Goal: Task Accomplishment & Management: Use online tool/utility

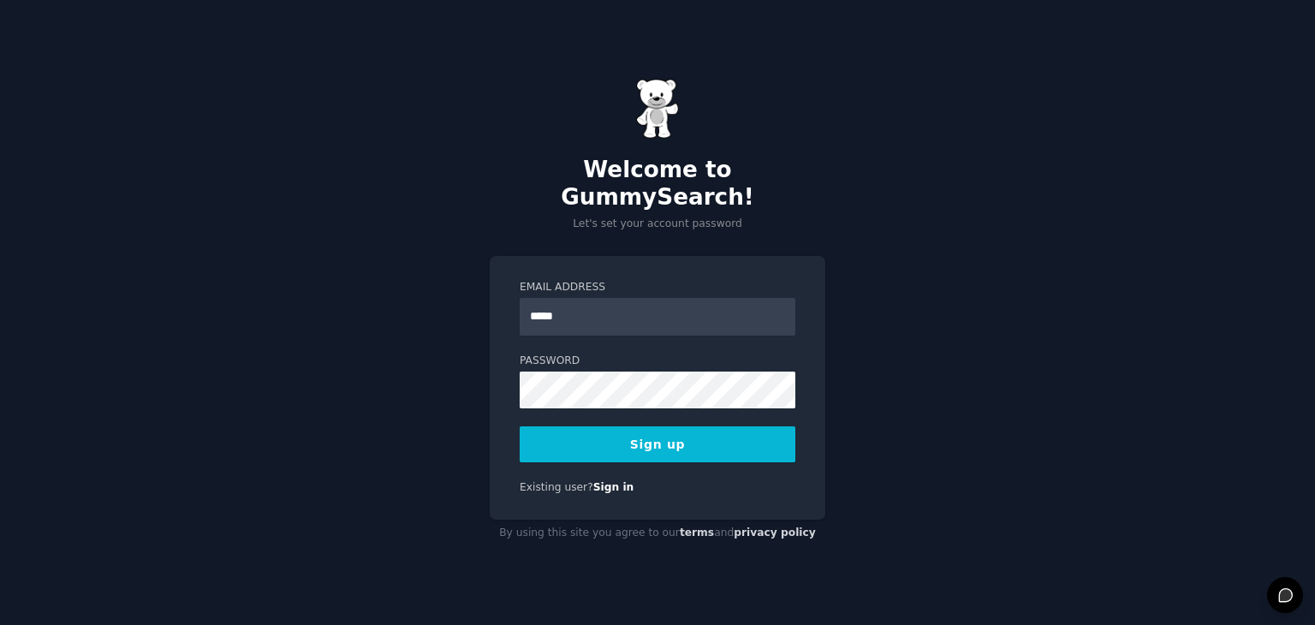
type input "**********"
click at [647, 434] on button "Sign up" at bounding box center [658, 445] width 276 height 36
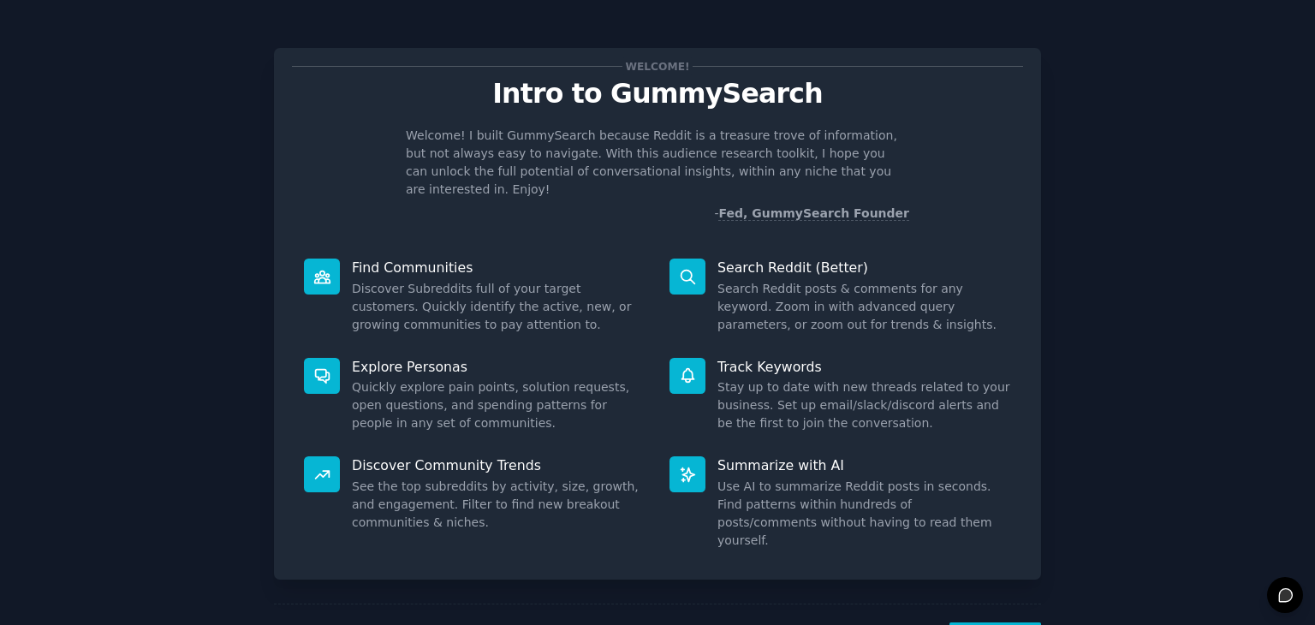
scroll to position [45, 0]
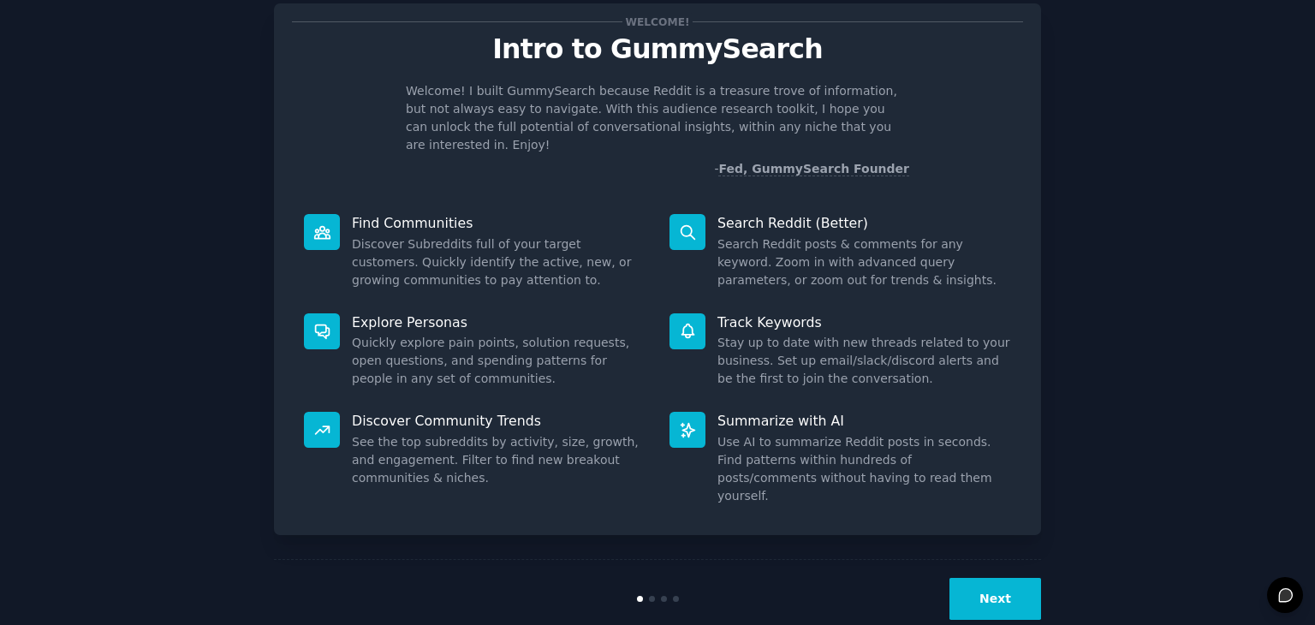
click at [996, 578] on button "Next" at bounding box center [996, 599] width 92 height 42
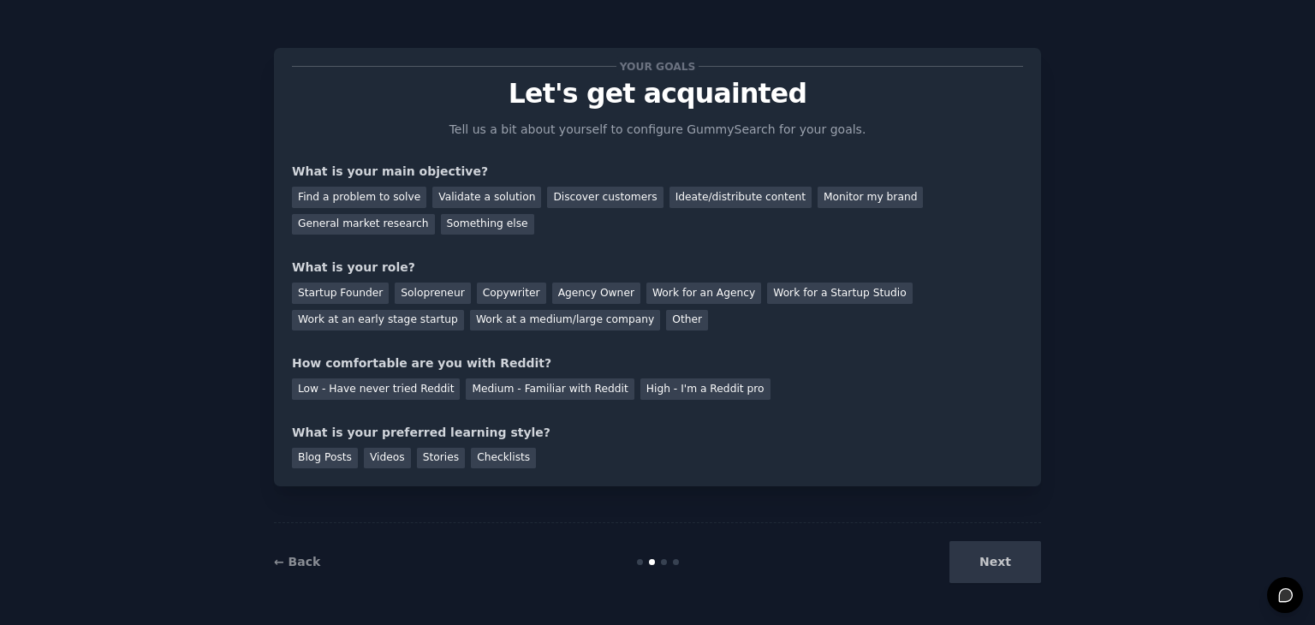
click at [996, 550] on div "Next" at bounding box center [913, 562] width 256 height 42
click at [1011, 564] on div "Next" at bounding box center [913, 562] width 256 height 42
click at [391, 196] on div "Find a problem to solve" at bounding box center [359, 197] width 134 height 21
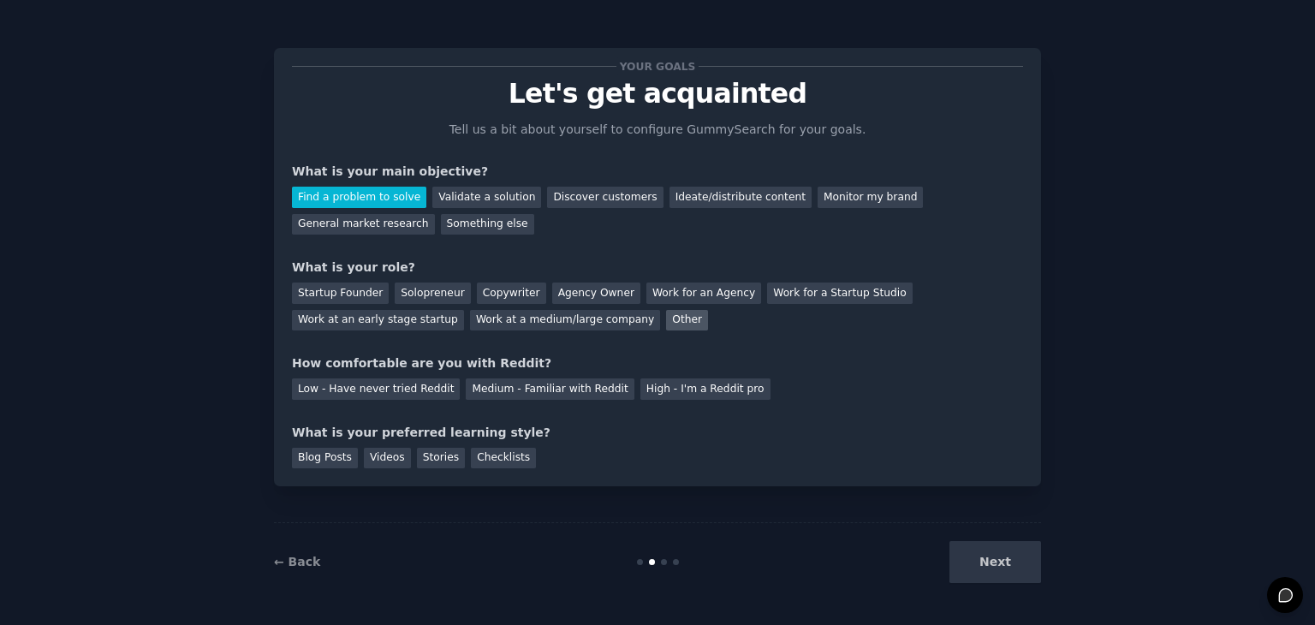
click at [666, 319] on div "Other" at bounding box center [687, 320] width 42 height 21
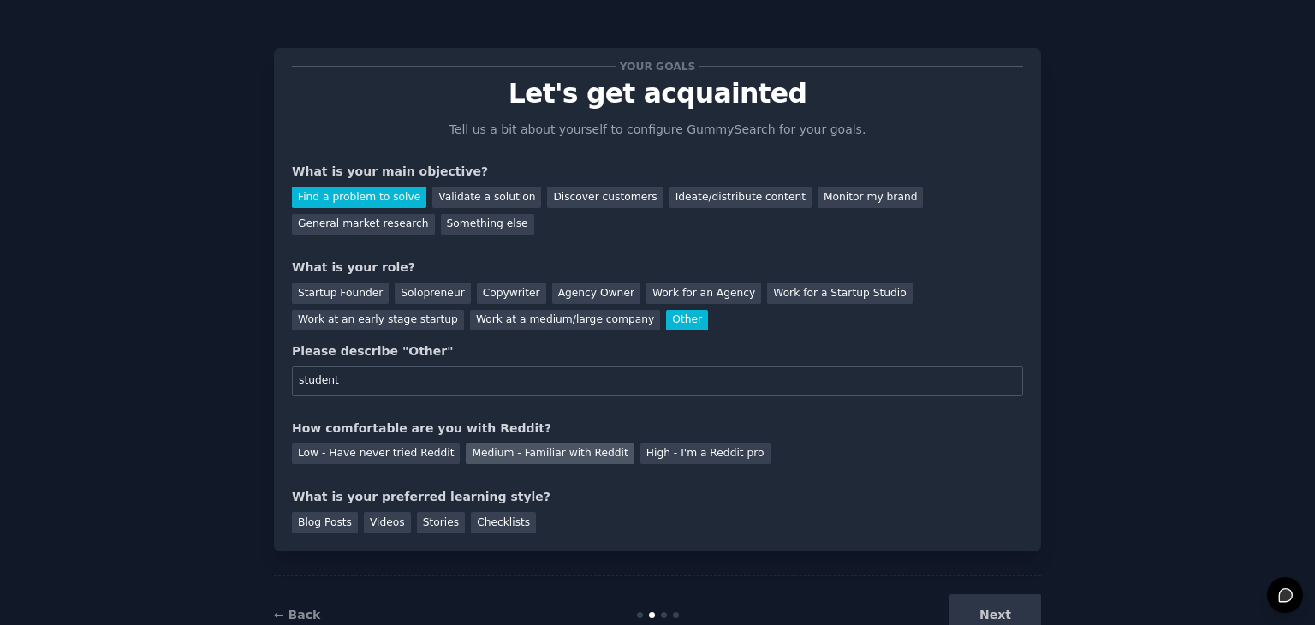
type input "student"
click at [521, 456] on div "Medium - Familiar with Reddit" at bounding box center [550, 454] width 168 height 21
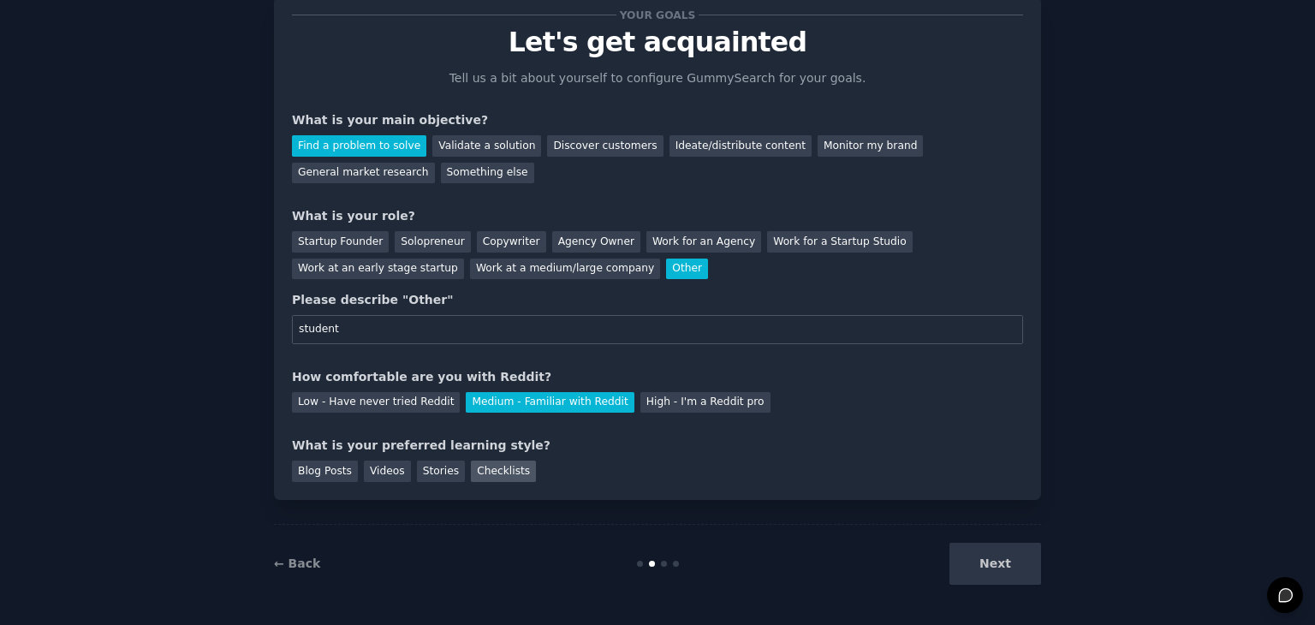
click at [490, 471] on div "Checklists" at bounding box center [503, 471] width 65 height 21
click at [1018, 561] on button "Next" at bounding box center [996, 564] width 92 height 42
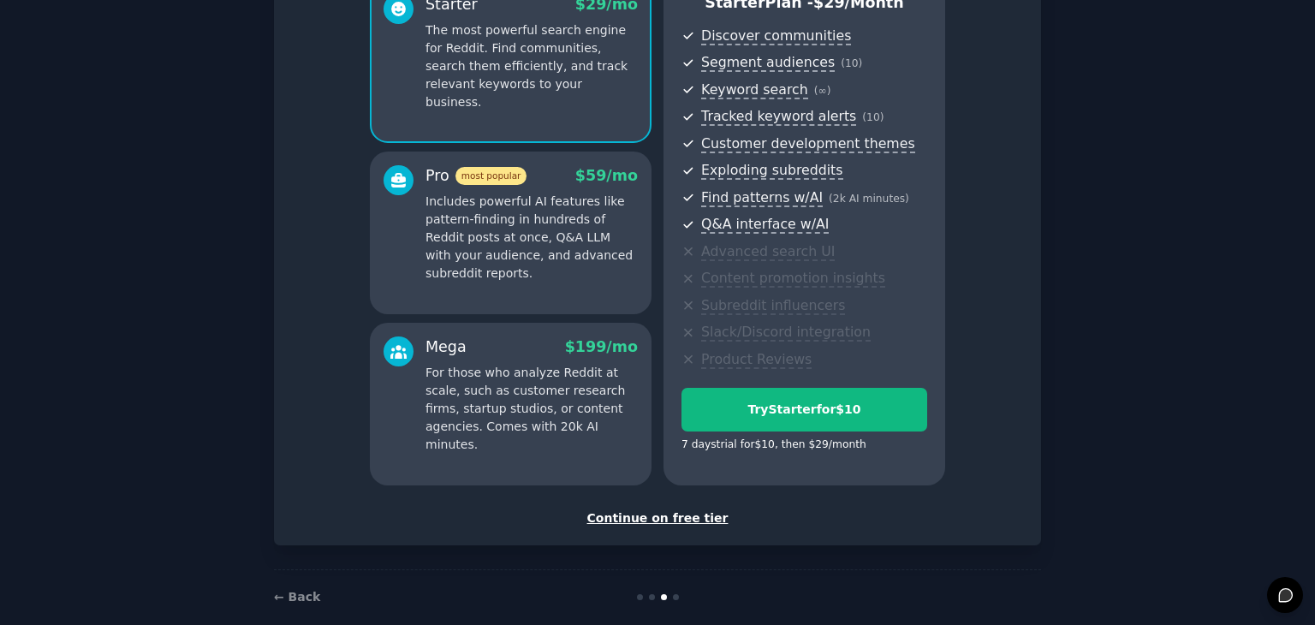
scroll to position [195, 0]
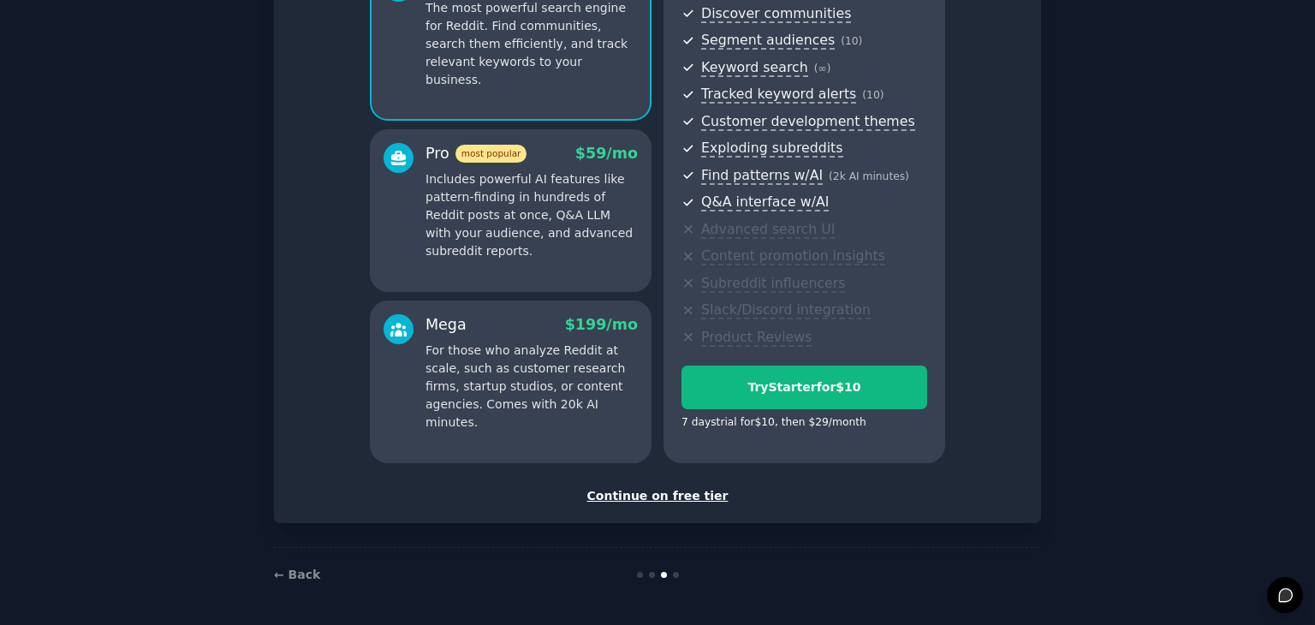
click at [662, 498] on div "Continue on free tier" at bounding box center [657, 496] width 731 height 18
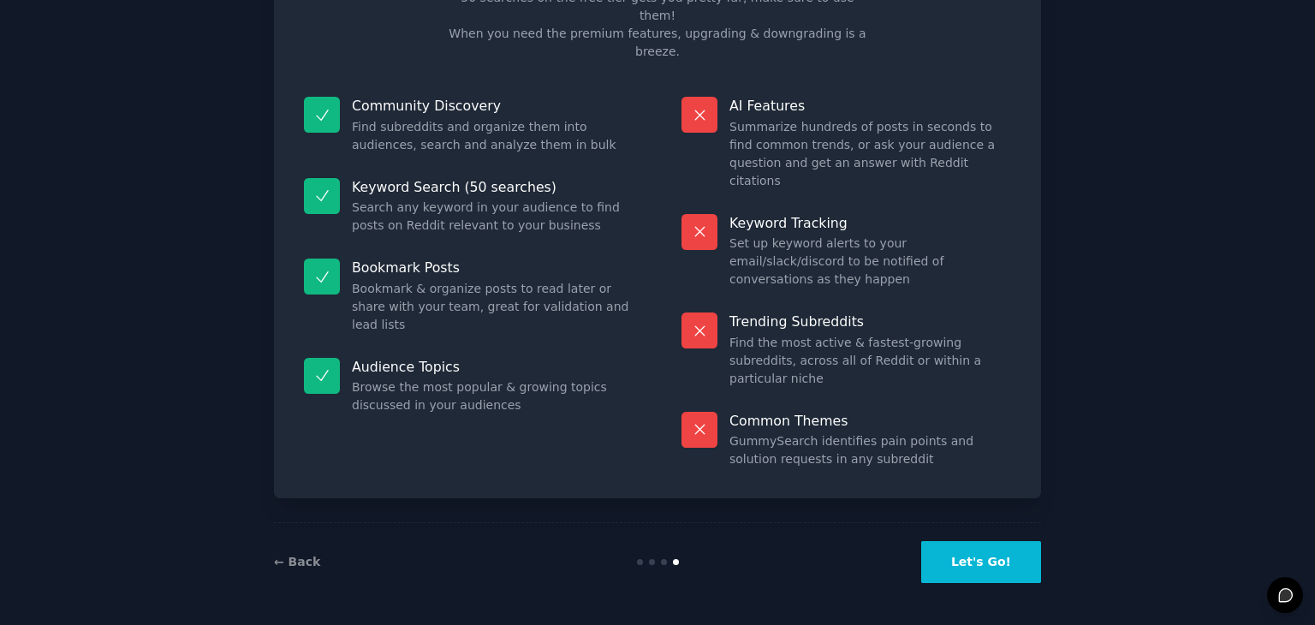
scroll to position [41, 0]
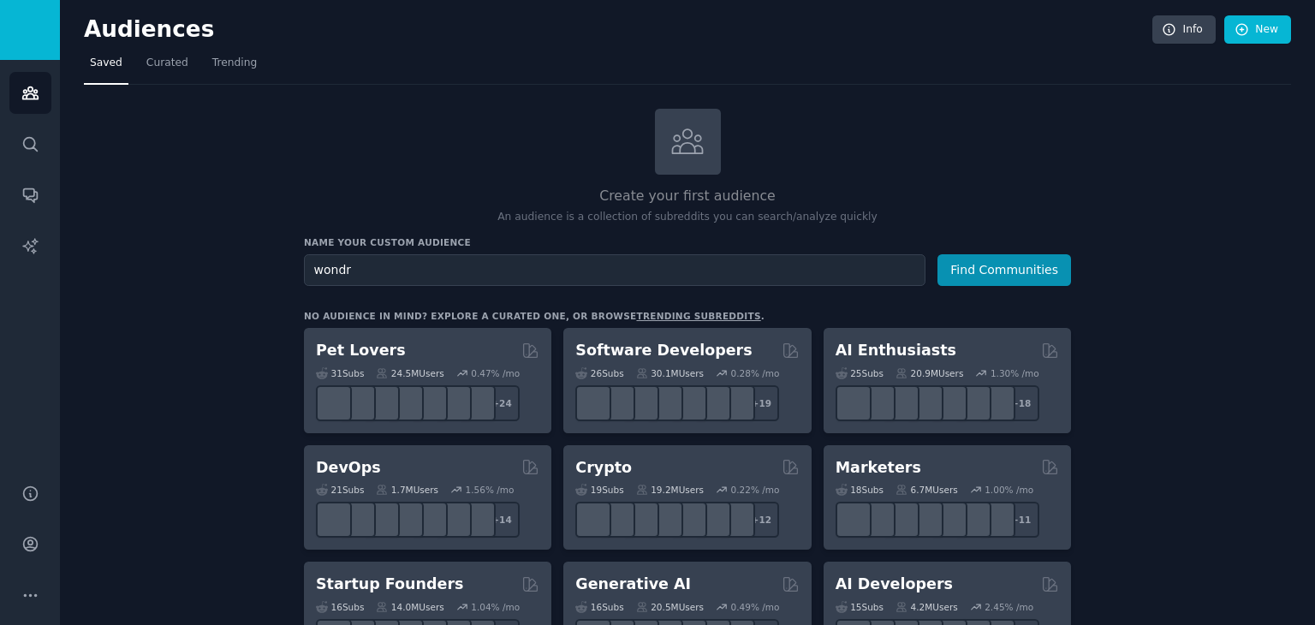
type input "wondr"
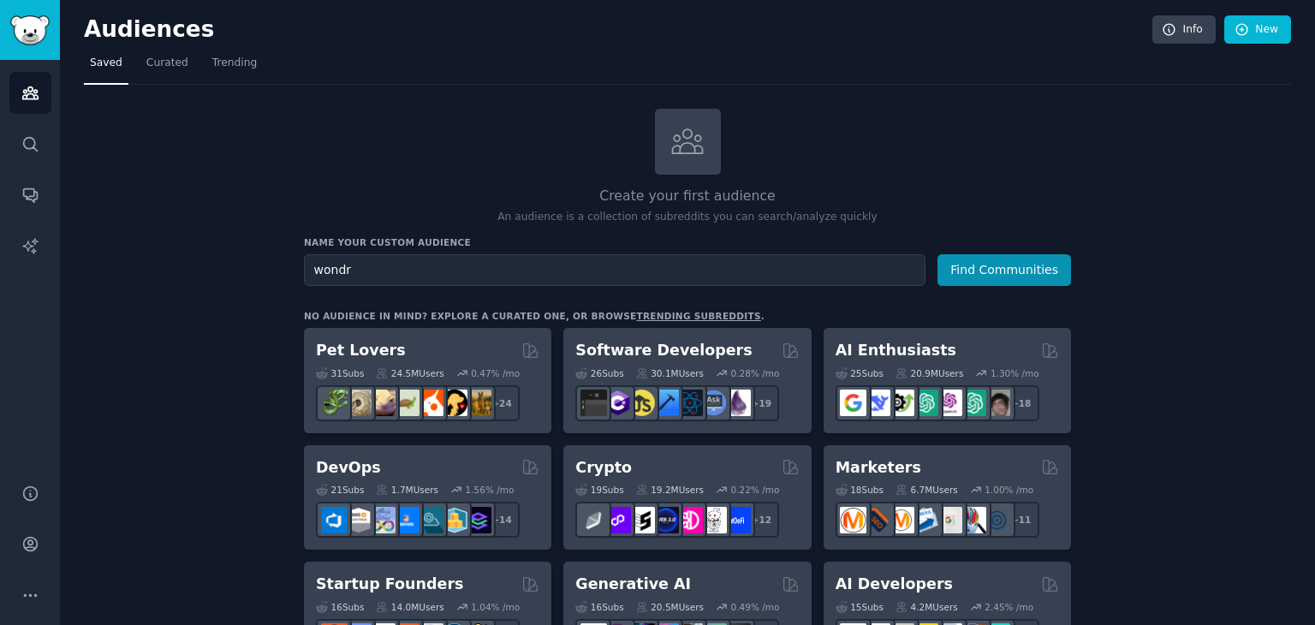
click at [938, 254] on button "Find Communities" at bounding box center [1005, 270] width 134 height 32
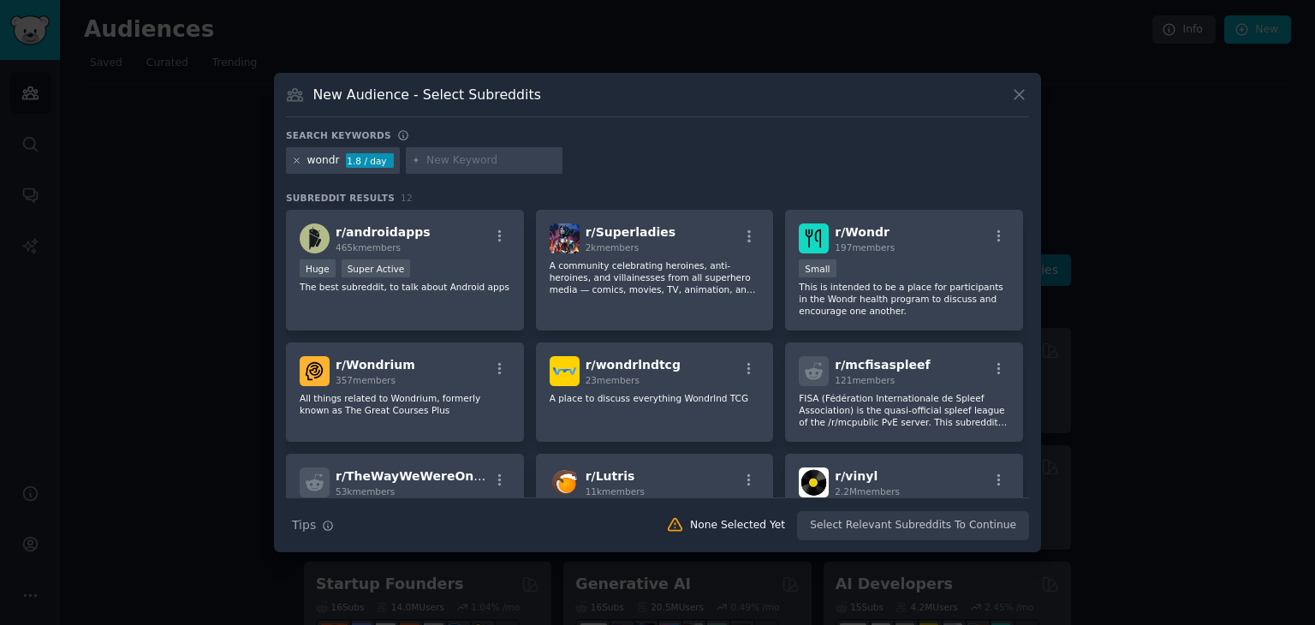
click at [293, 161] on icon at bounding box center [296, 160] width 9 height 9
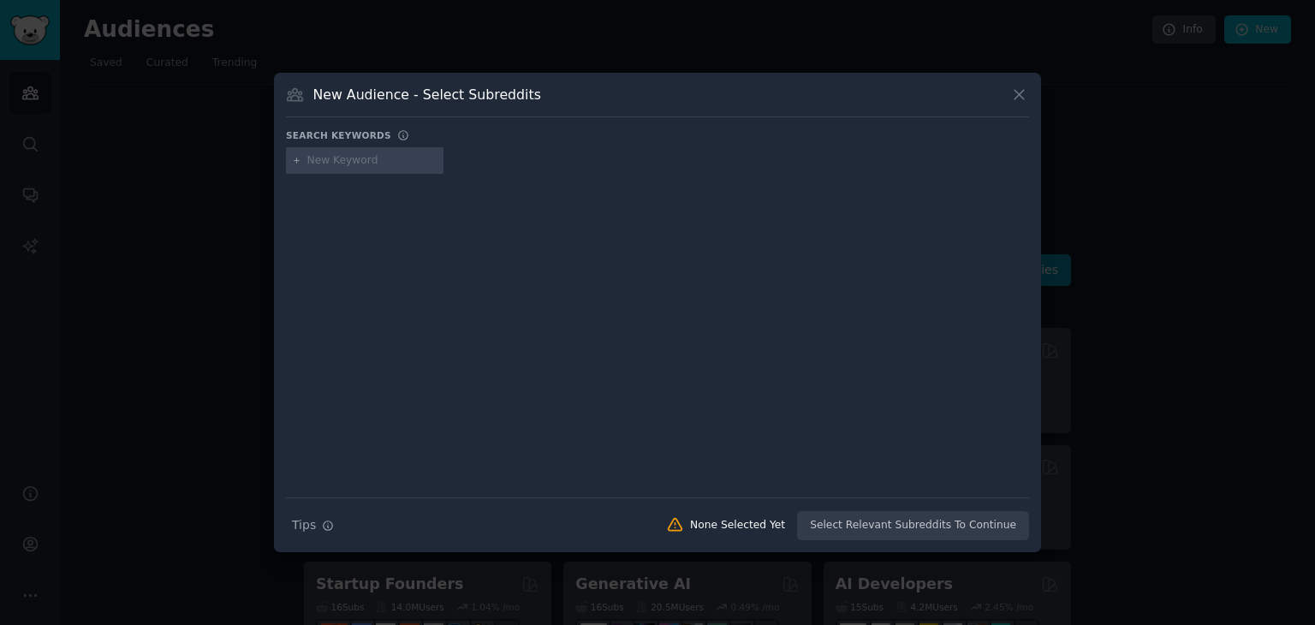
click at [349, 158] on input "text" at bounding box center [372, 160] width 130 height 15
type input "vegan"
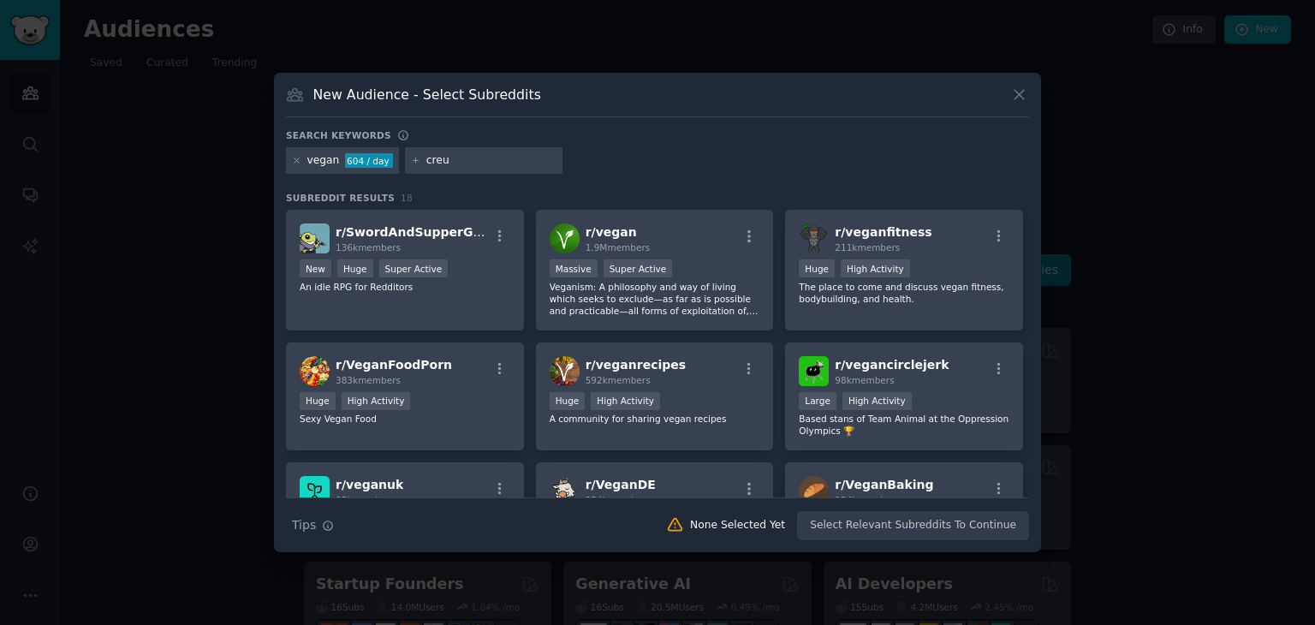
click at [455, 163] on input "creu" at bounding box center [492, 160] width 130 height 15
type input "cruelty-free"
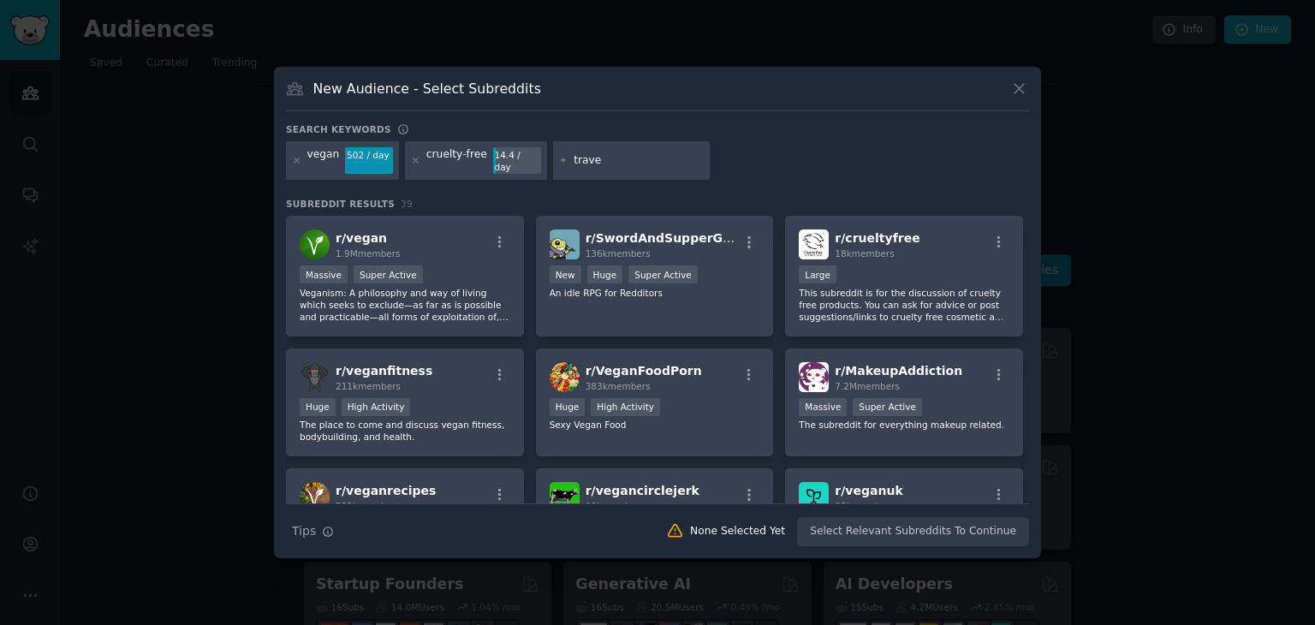
type input "travel"
type input "stylish"
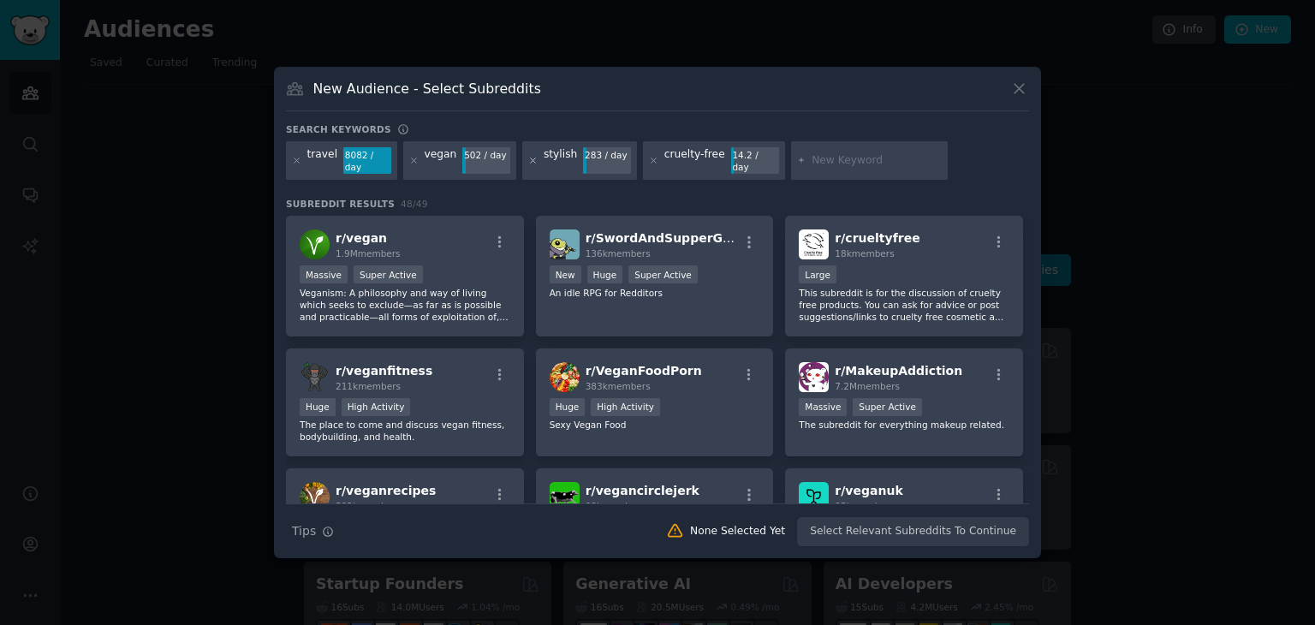
click at [531, 162] on icon at bounding box center [533, 160] width 4 height 4
click at [699, 164] on input "text" at bounding box center [756, 160] width 130 height 15
type input "minimalist"
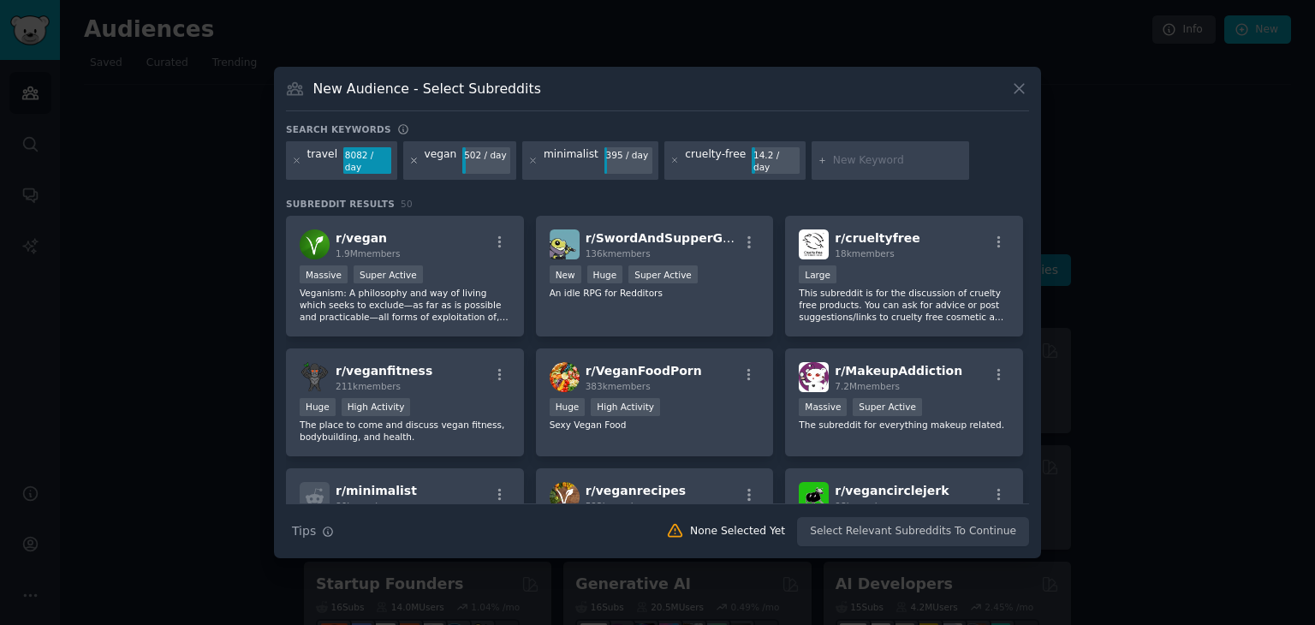
click at [409, 158] on icon at bounding box center [413, 160] width 9 height 9
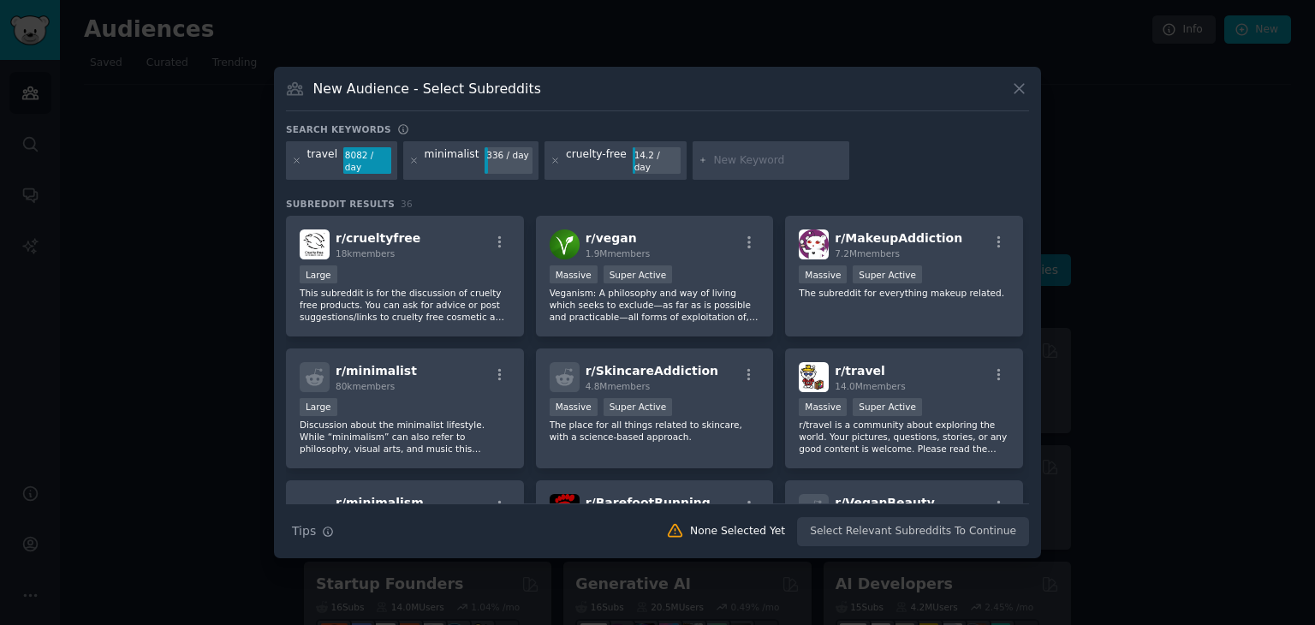
click at [757, 157] on input "text" at bounding box center [778, 160] width 130 height 15
type input "minimalistic"
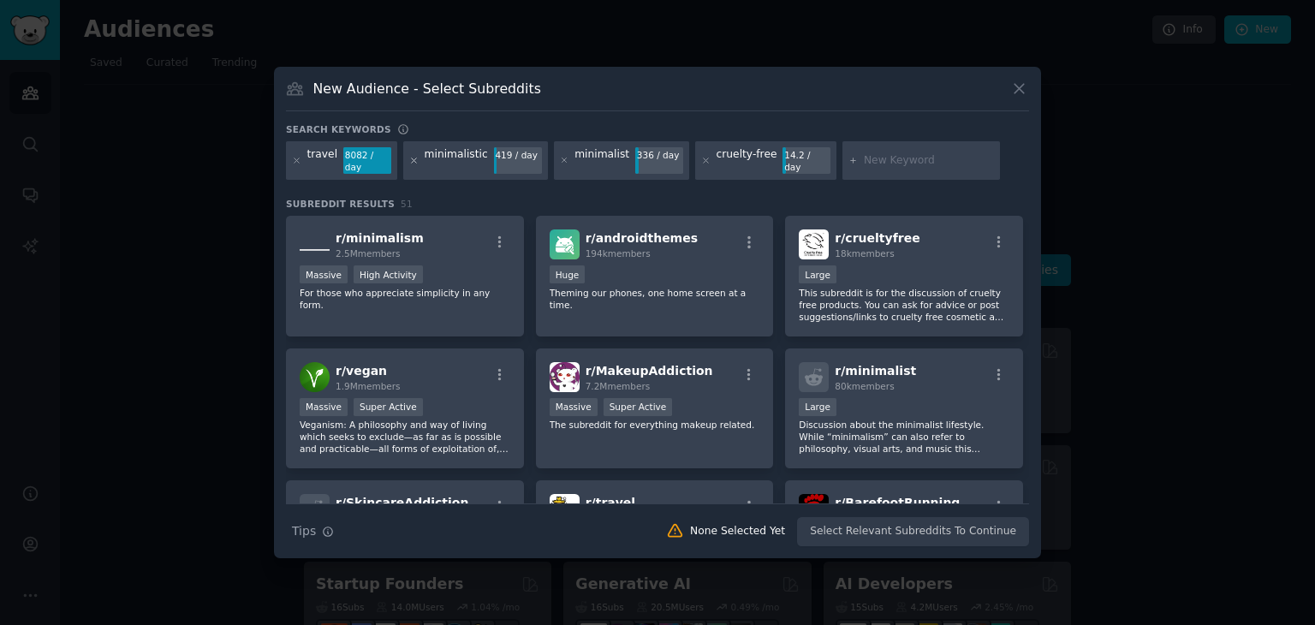
click at [411, 162] on icon at bounding box center [413, 160] width 9 height 9
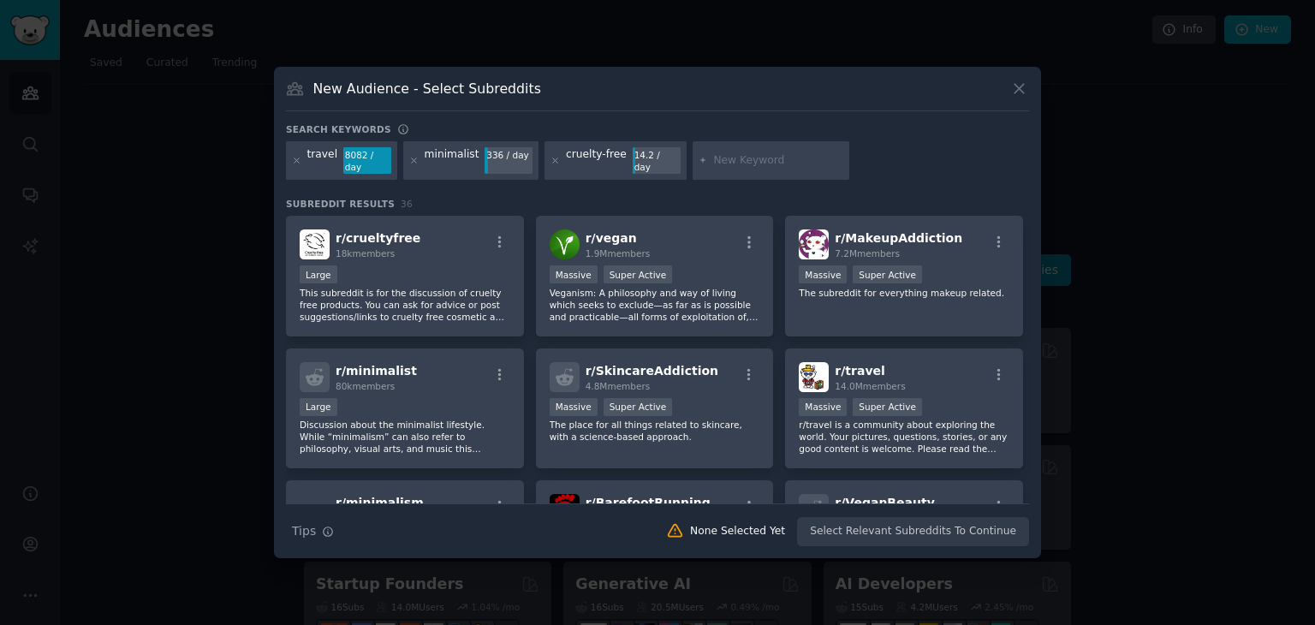
click at [875, 155] on div "travel 8082 / day minimalist 336 / day cruelty-free 14.2 / day" at bounding box center [657, 163] width 743 height 45
click at [717, 165] on input "text" at bounding box center [778, 160] width 130 height 15
type input "minimalism"
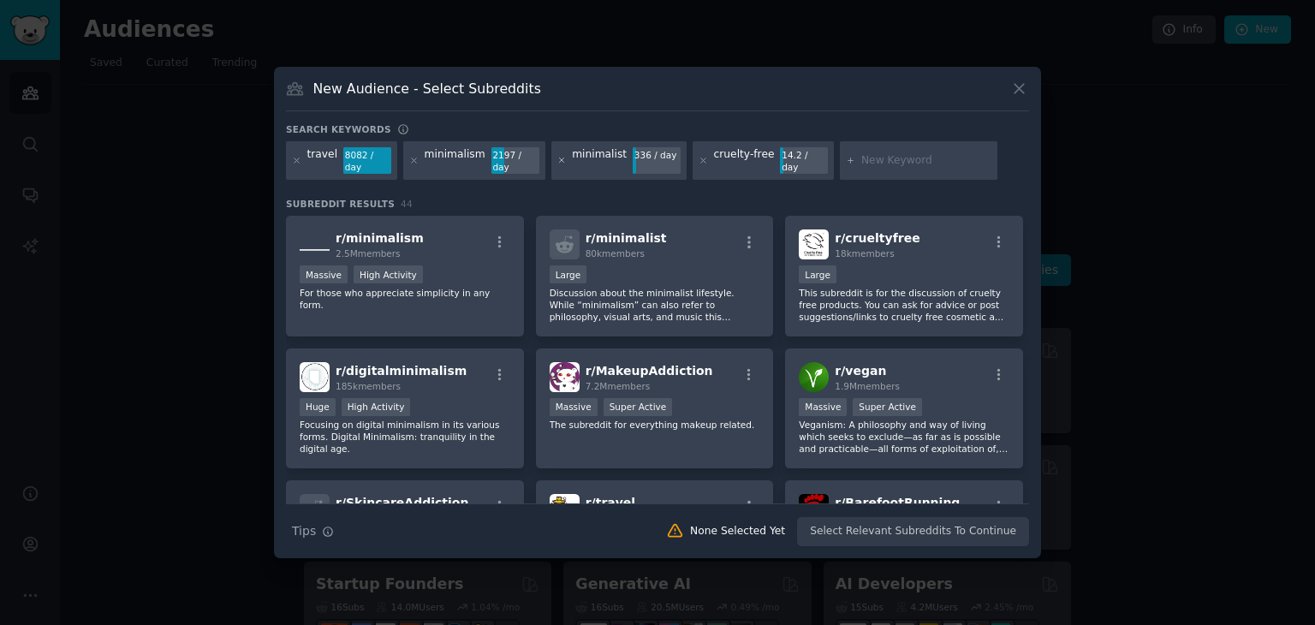
click at [558, 156] on icon at bounding box center [562, 160] width 9 height 9
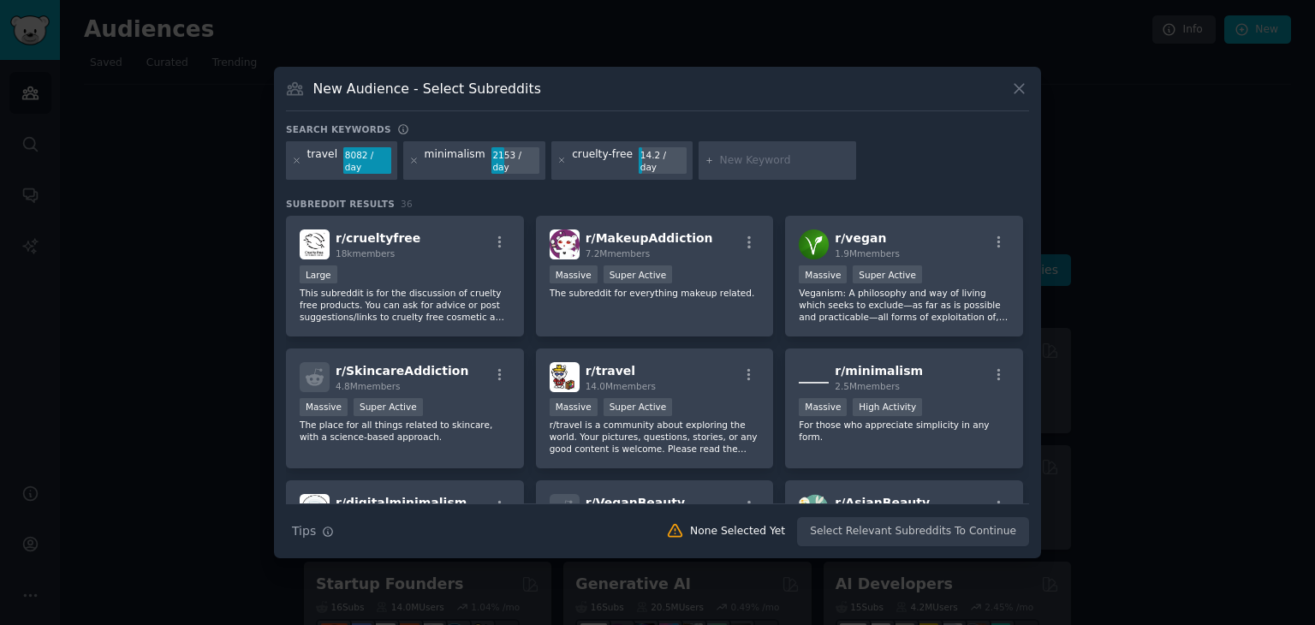
click at [731, 163] on input "text" at bounding box center [785, 160] width 130 height 15
click at [862, 162] on div "travel 8082 / day minimalism 2153 / day cruelty-free 14.2 / day" at bounding box center [657, 163] width 743 height 45
click at [442, 240] on div "r/ crueltyfree 18k members" at bounding box center [405, 245] width 211 height 30
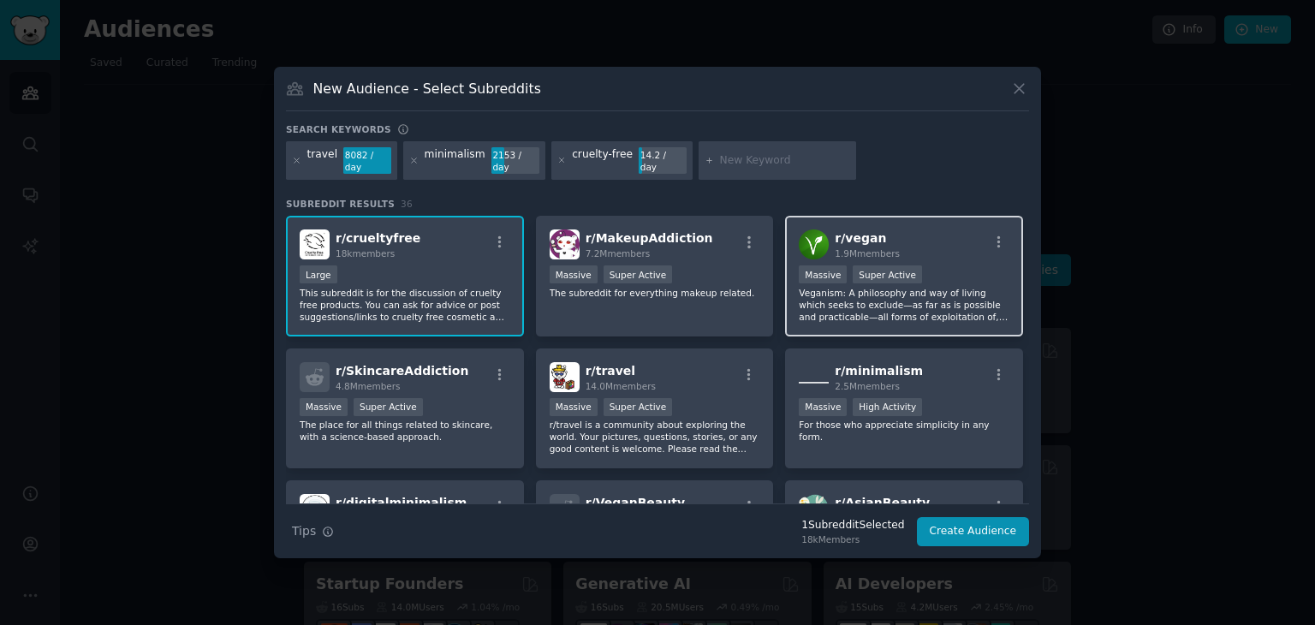
click at [946, 266] on div ">= 95th percentile for submissions / day Massive Super Active" at bounding box center [904, 275] width 211 height 21
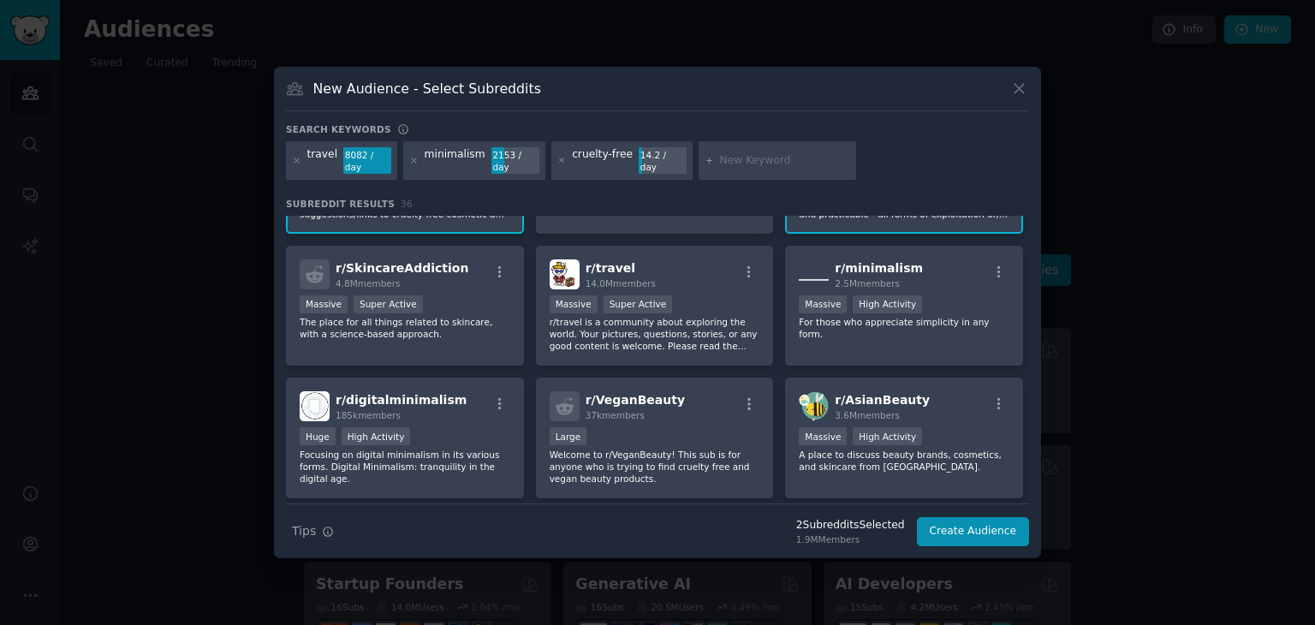
scroll to position [102, 0]
click at [946, 266] on div "r/ minimalism 2.5M members" at bounding box center [904, 275] width 211 height 30
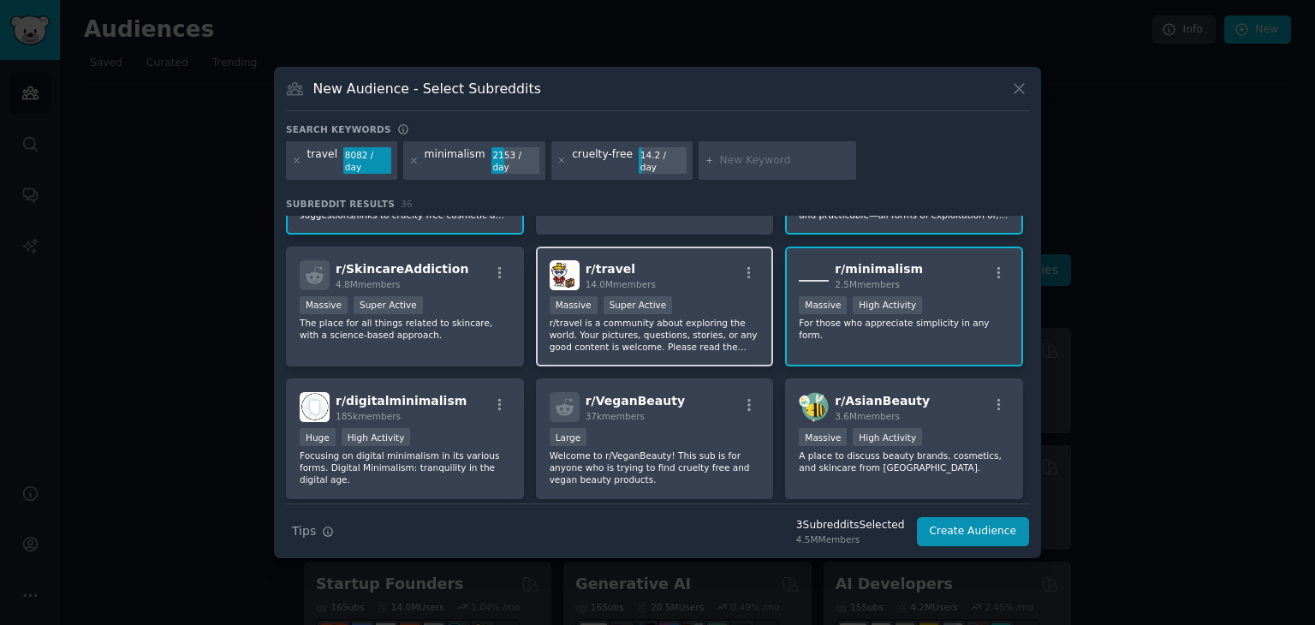
click at [709, 296] on div "Massive Super Active" at bounding box center [655, 306] width 211 height 21
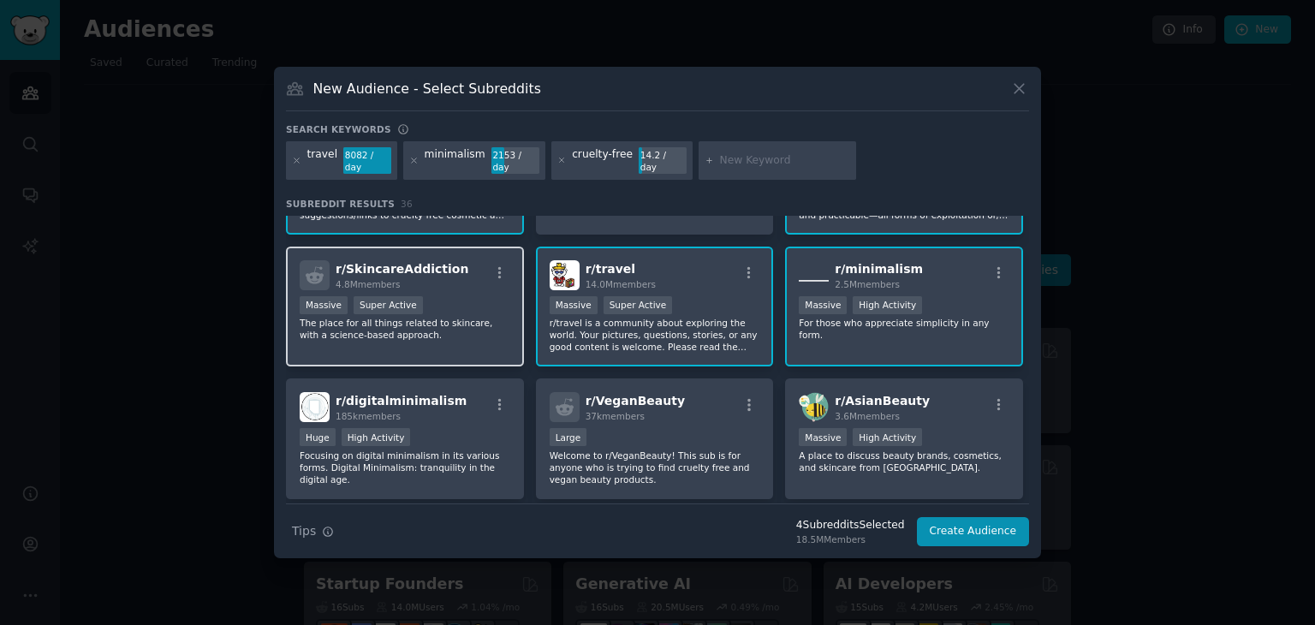
click at [473, 296] on div "Massive Super Active" at bounding box center [405, 306] width 211 height 21
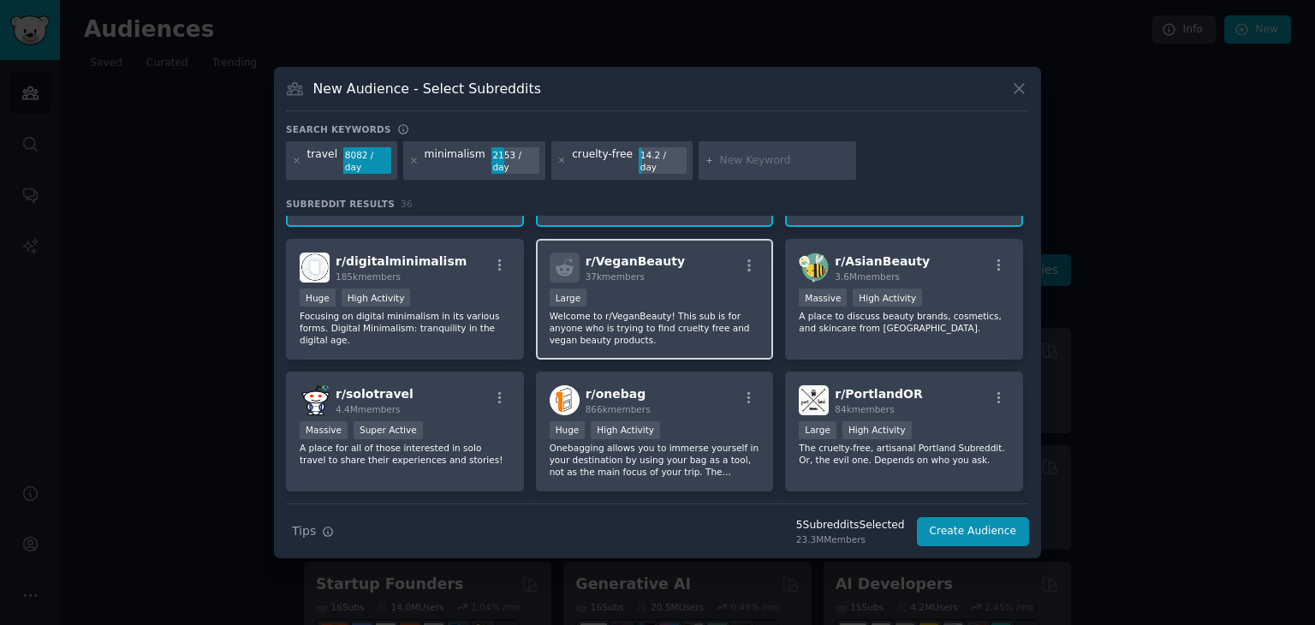
scroll to position [242, 0]
click at [667, 309] on p "Welcome to r/VeganBeauty! This sub is for anyone who is trying to find cruelty …" at bounding box center [655, 327] width 211 height 36
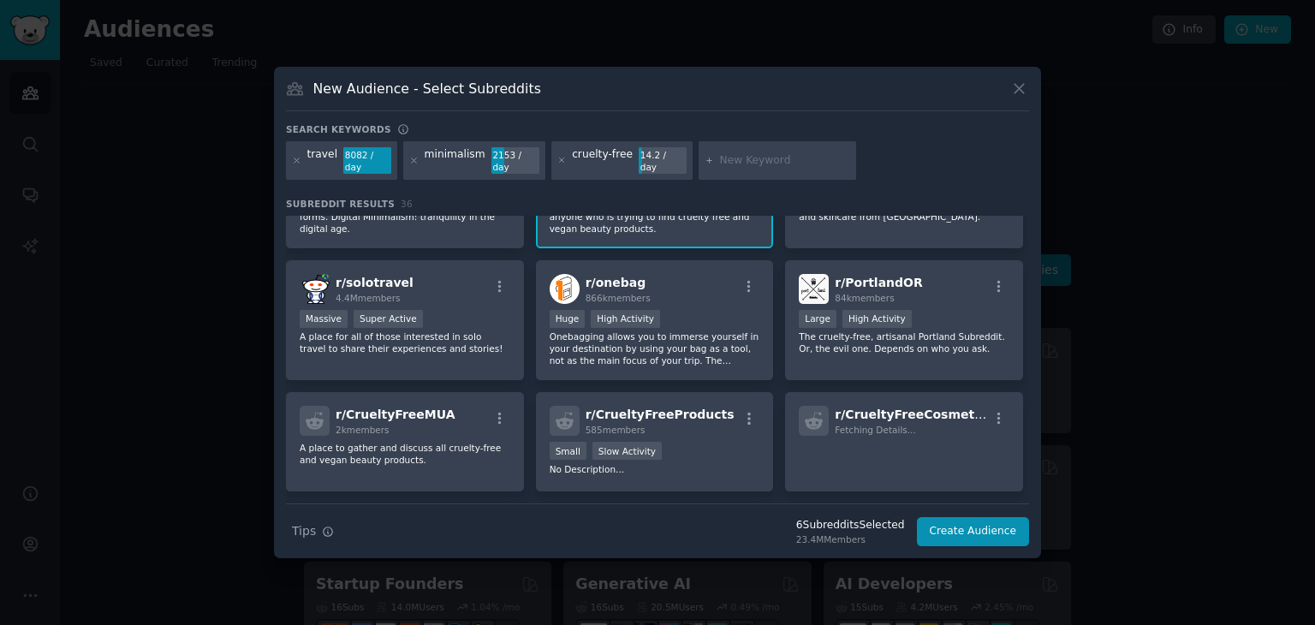
scroll to position [397, 0]
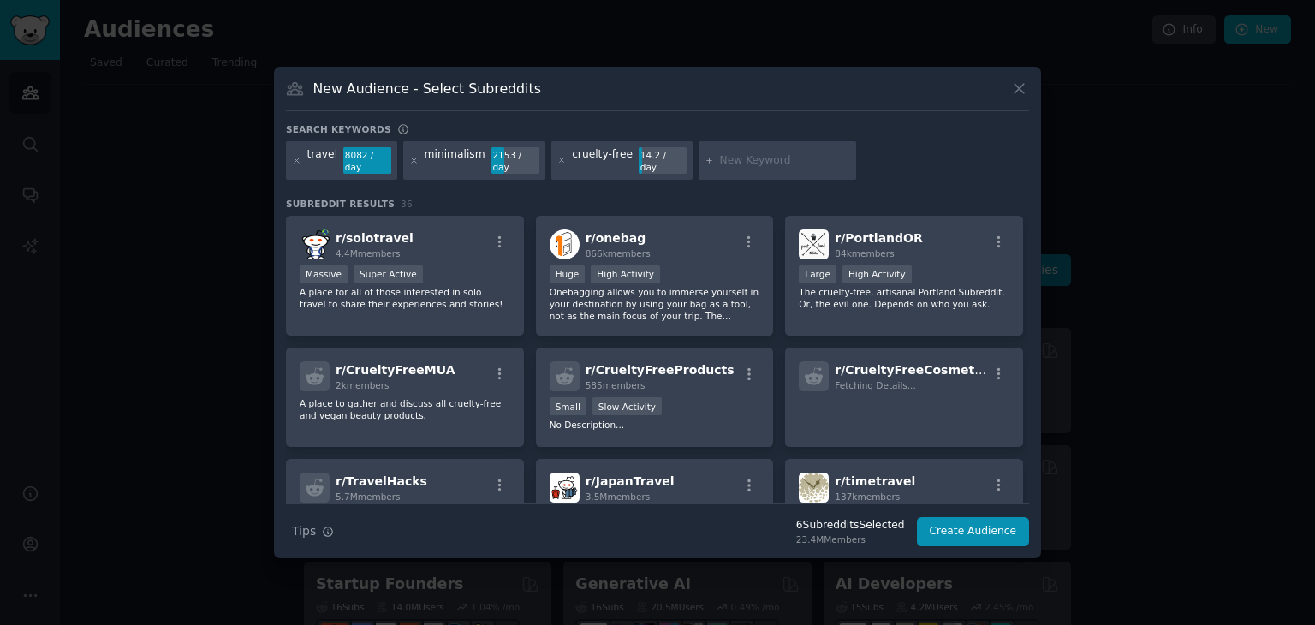
click at [667, 309] on p "Onebagging allows you to immerse yourself in your destination by using your bag…" at bounding box center [655, 304] width 211 height 36
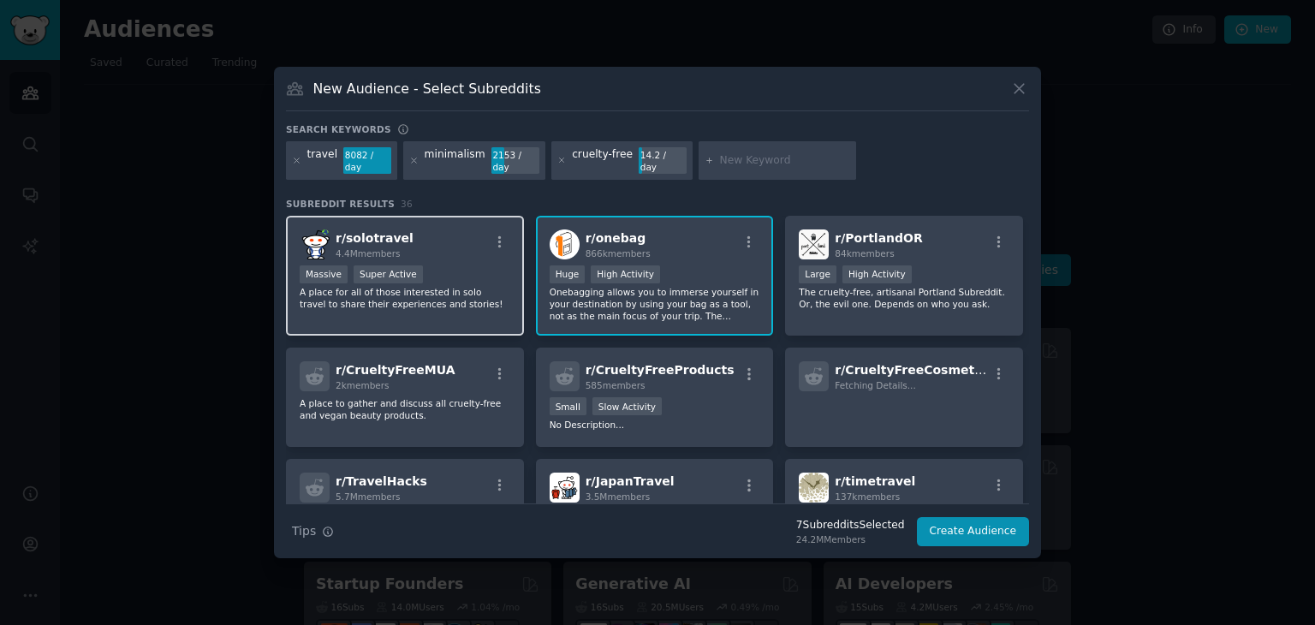
click at [480, 286] on p "A place for all of those interested in solo travel to share their experiences a…" at bounding box center [405, 298] width 211 height 24
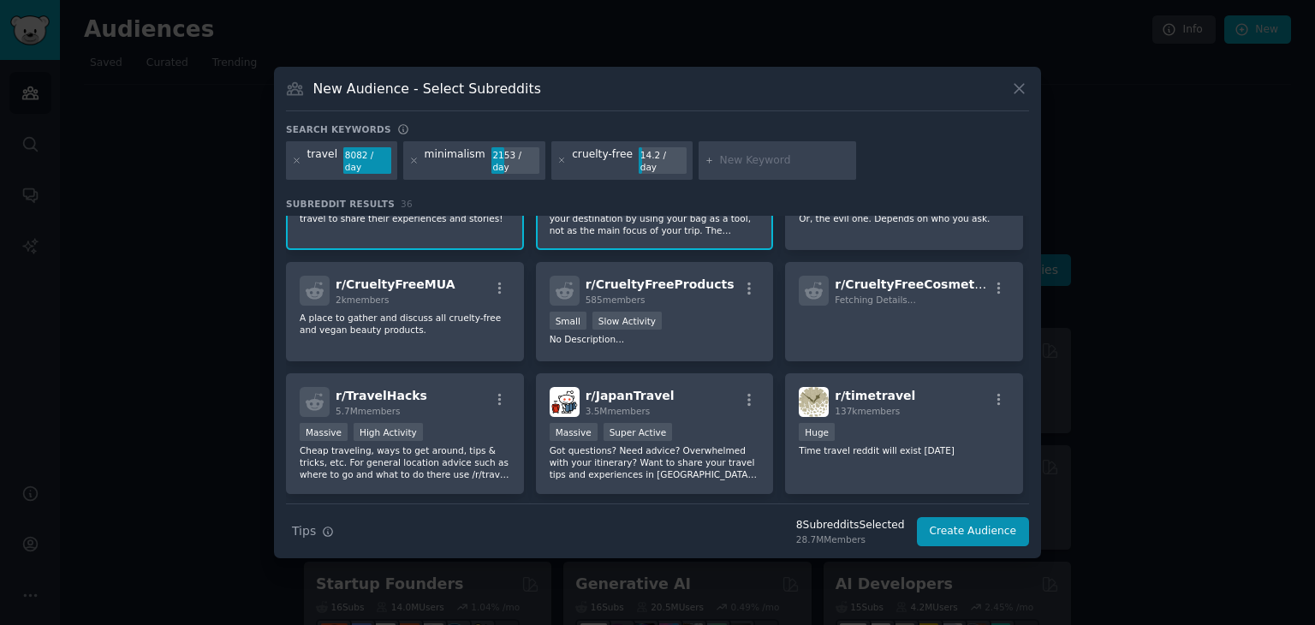
scroll to position [486, 0]
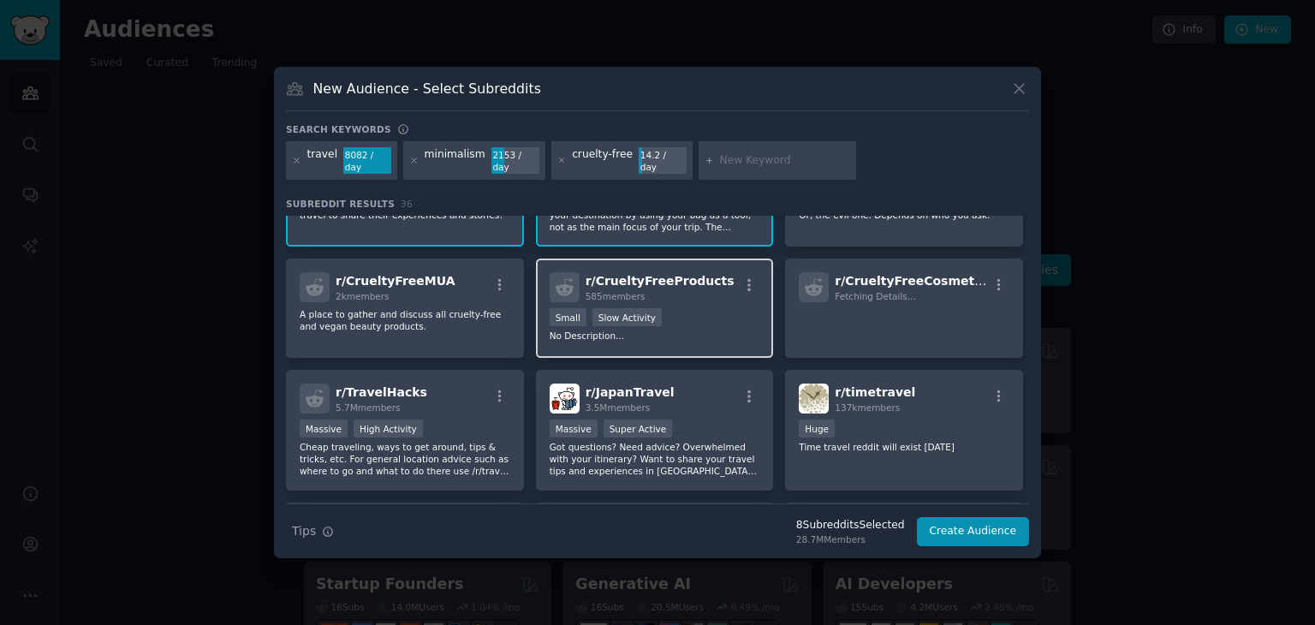
click at [709, 308] on div "< 5th percentile for submissions / day Small Slow Activity" at bounding box center [655, 318] width 211 height 21
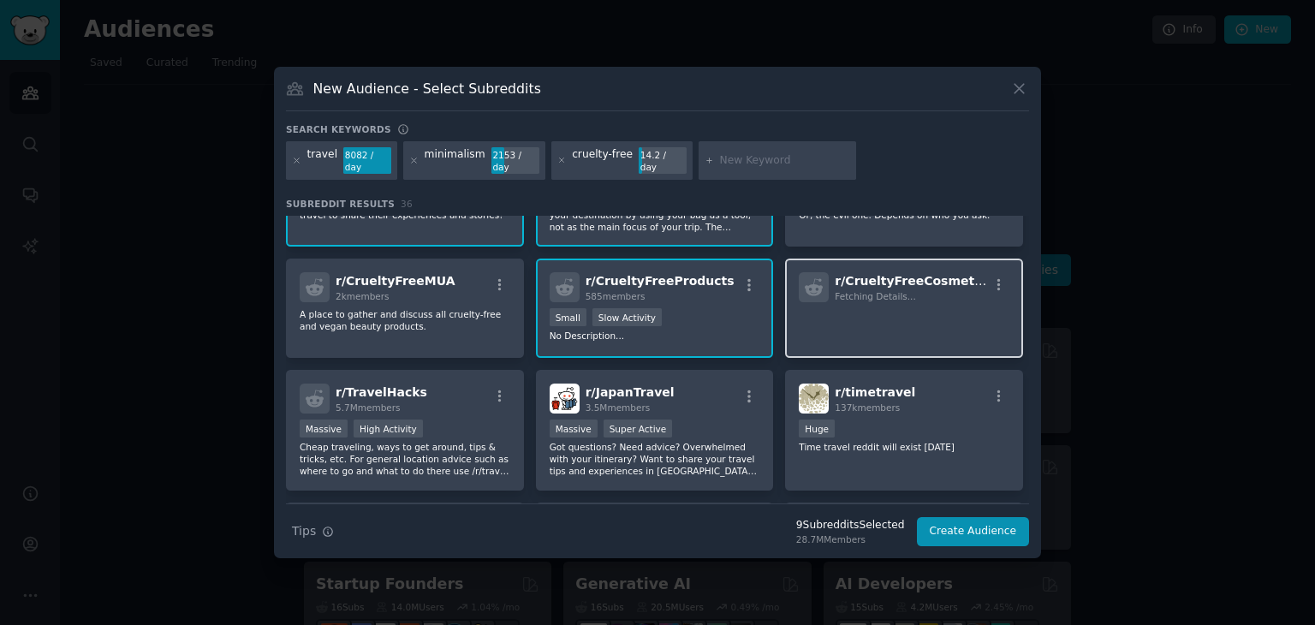
click at [844, 309] on p at bounding box center [904, 326] width 211 height 36
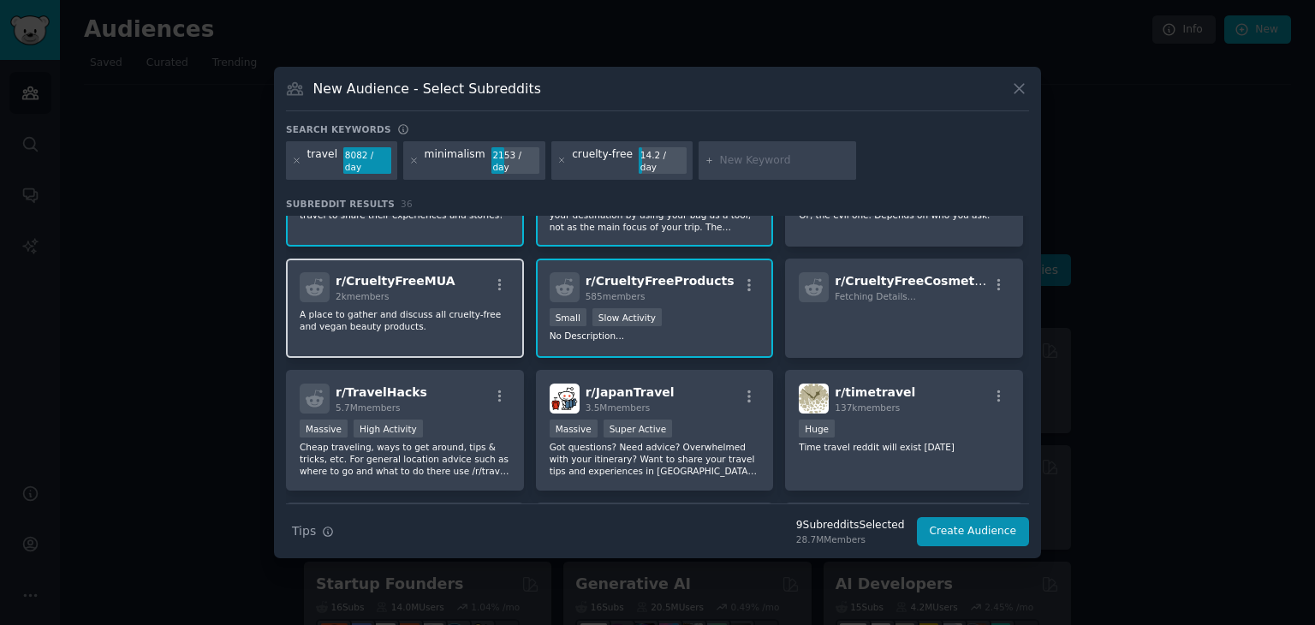
click at [468, 323] on div "r/ CrueltyFreeMUA 2k members A place to gather and discuss all cruelty-free and…" at bounding box center [405, 308] width 238 height 99
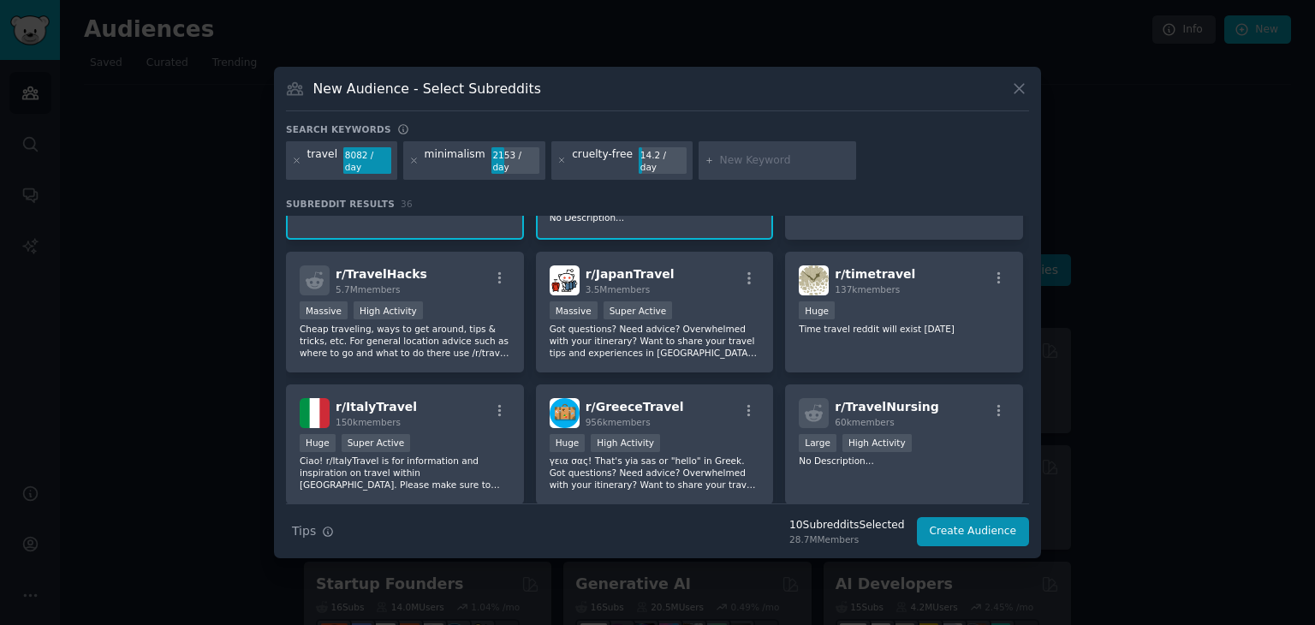
scroll to position [606, 0]
click at [482, 324] on p "Cheap traveling, ways to get around, tips & tricks, etc. For general location a…" at bounding box center [405, 340] width 211 height 36
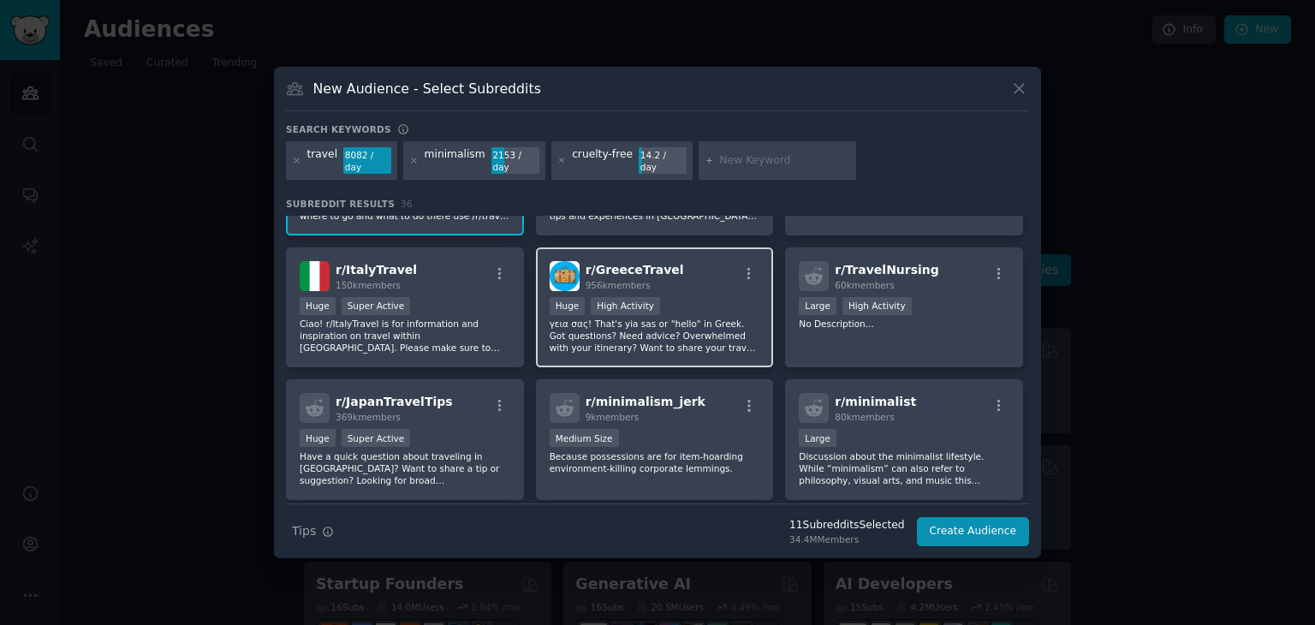
scroll to position [743, 0]
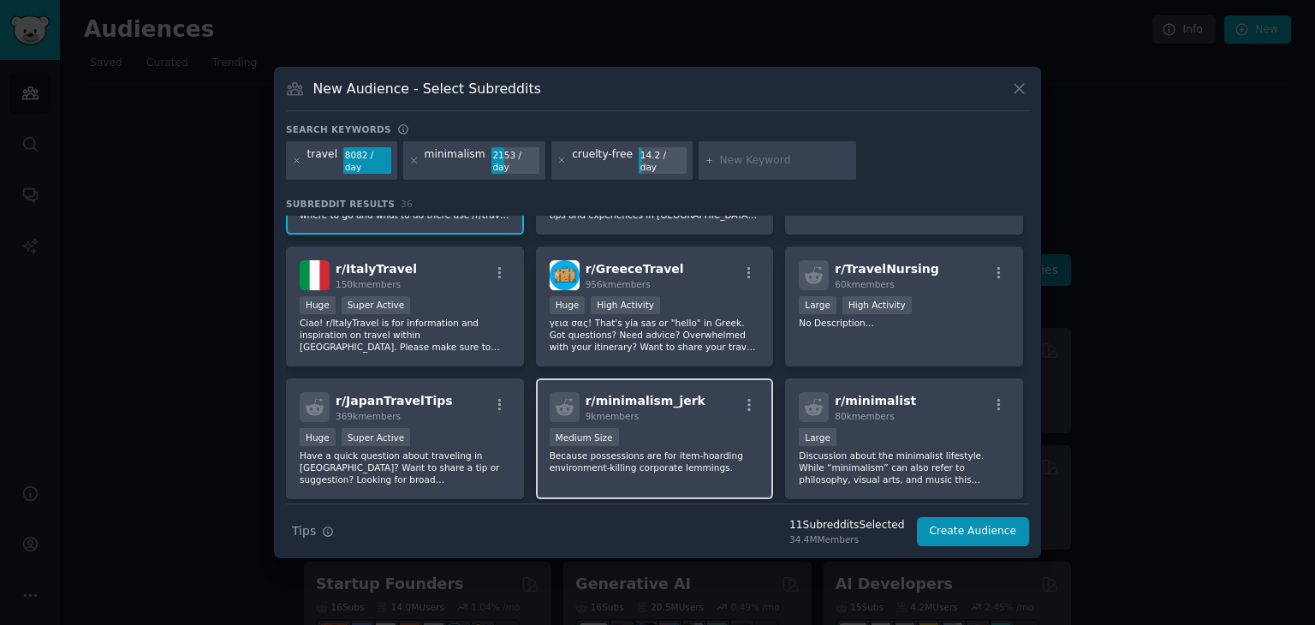
click at [689, 415] on div "r/ minimalism_jerk 9k members Medium Size Because possessions are for item-hoar…" at bounding box center [655, 439] width 238 height 121
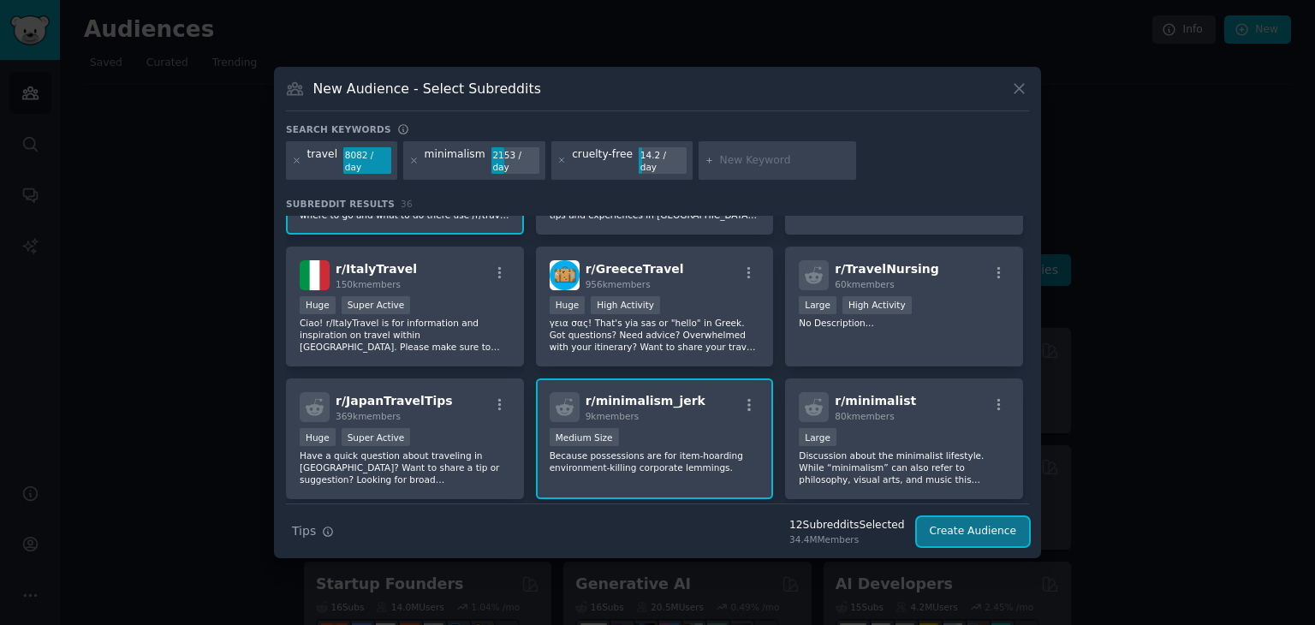
click at [951, 520] on button "Create Audience" at bounding box center [973, 531] width 113 height 29
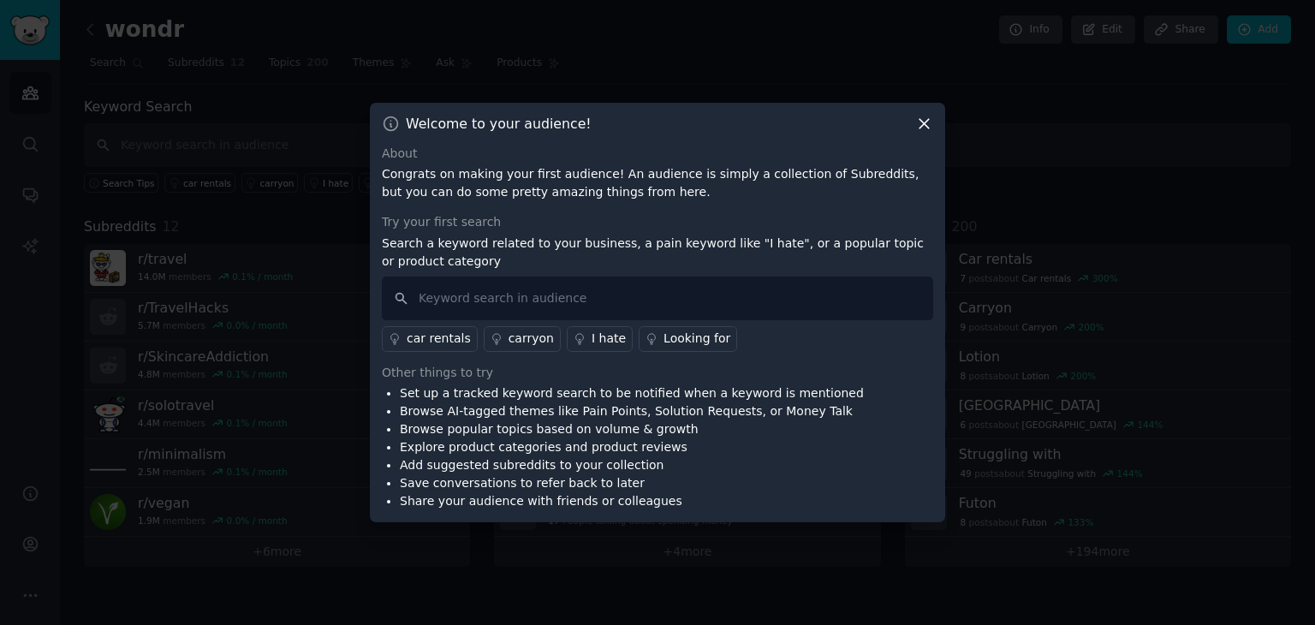
click at [925, 128] on icon at bounding box center [925, 124] width 18 height 18
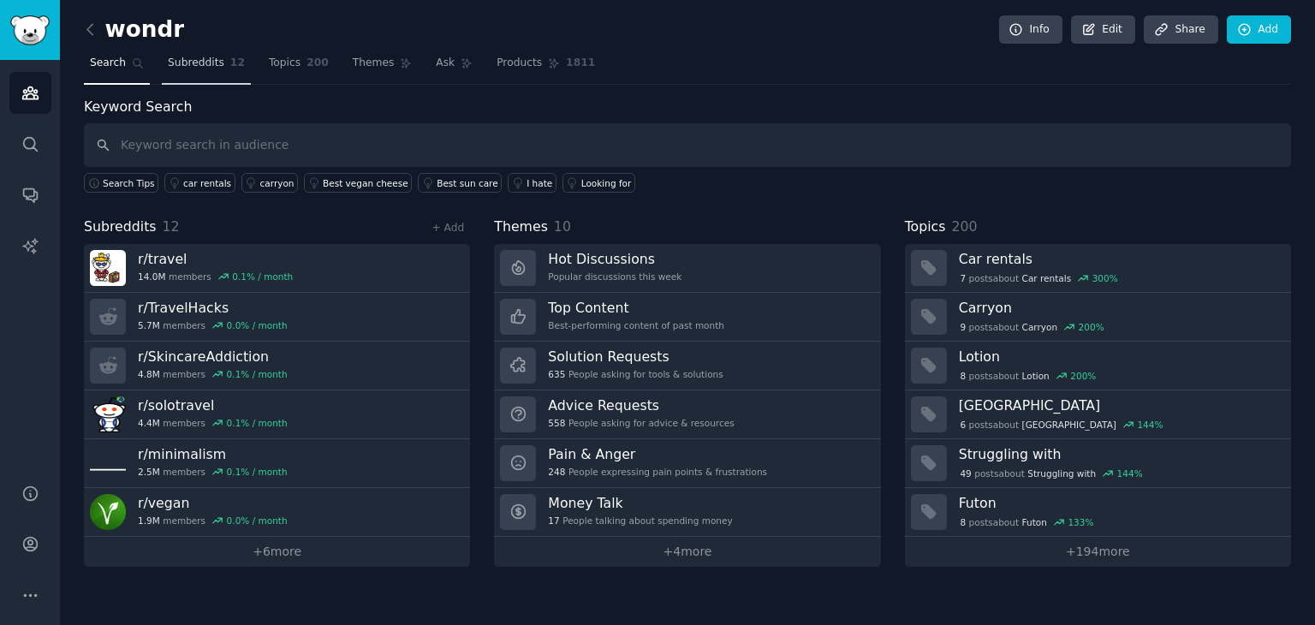
click at [207, 64] on span "Subreddits" at bounding box center [196, 63] width 57 height 15
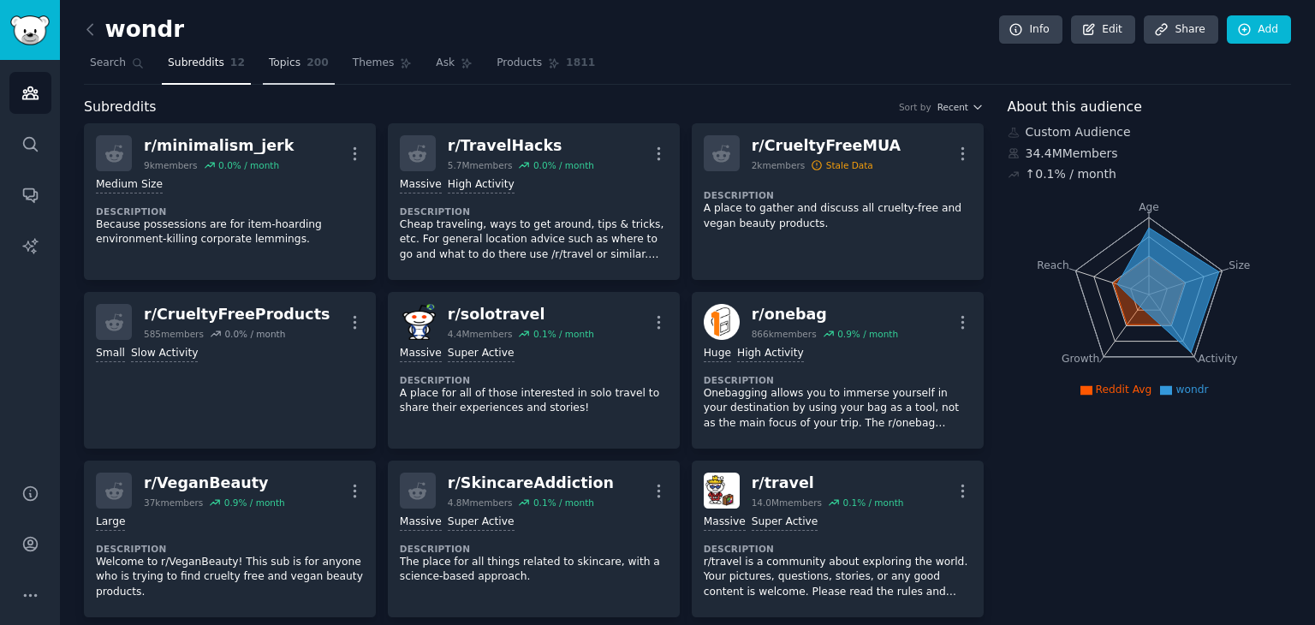
click at [278, 65] on span "Topics" at bounding box center [285, 63] width 32 height 15
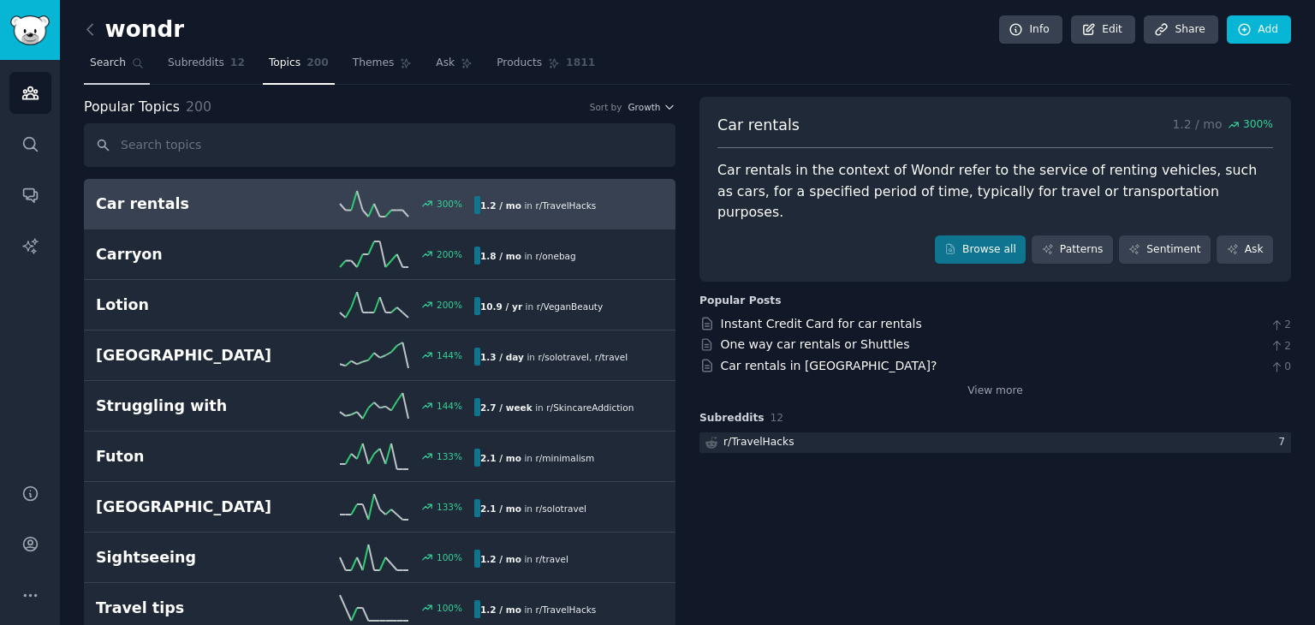
click at [115, 69] on span "Search" at bounding box center [108, 63] width 36 height 15
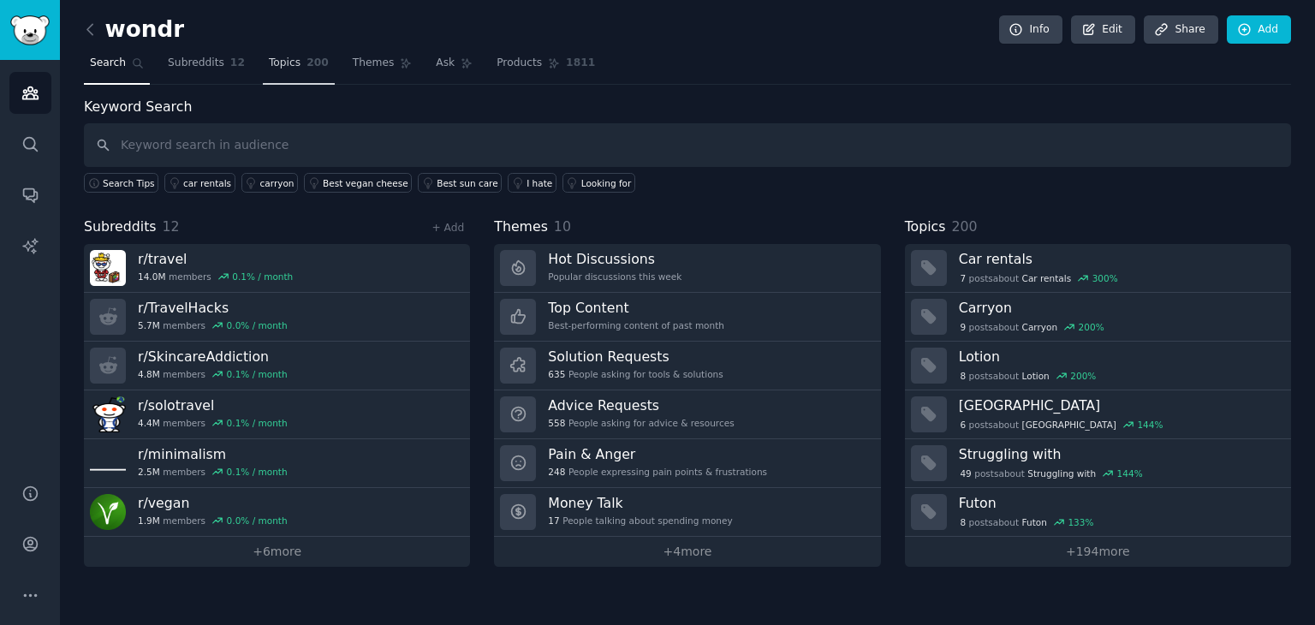
click at [289, 69] on link "Topics 200" at bounding box center [299, 67] width 72 height 35
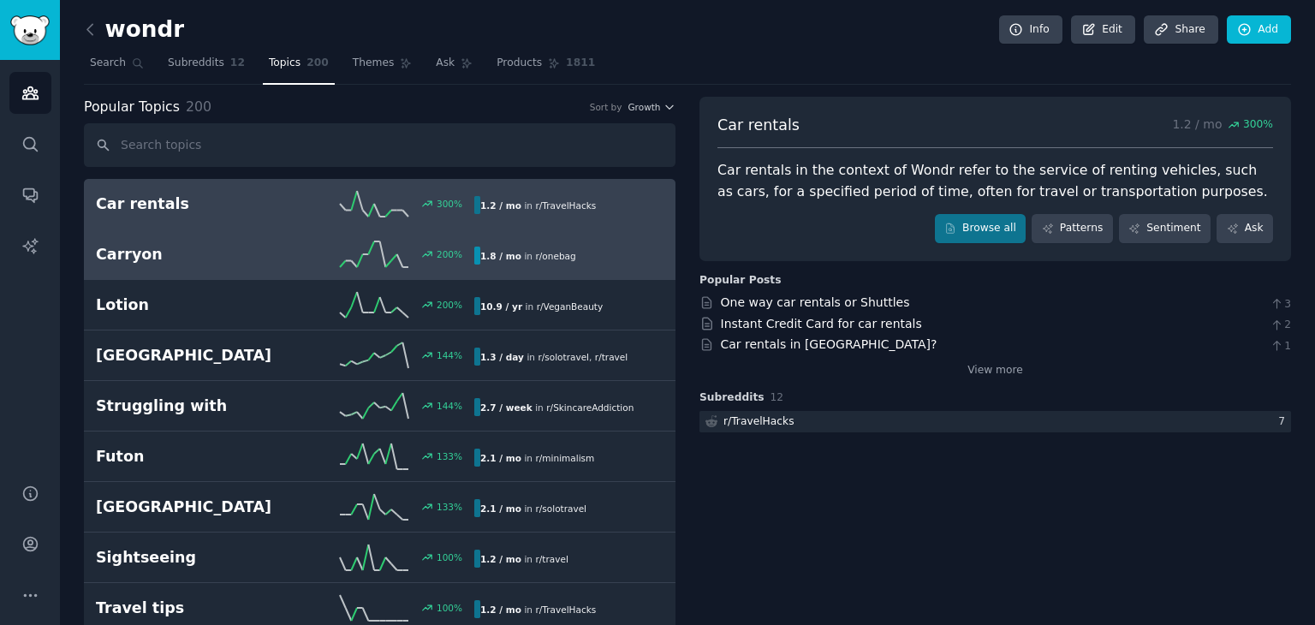
click at [311, 237] on link "Carryon 200 % 1.8 / mo in r/ onebag" at bounding box center [380, 255] width 592 height 51
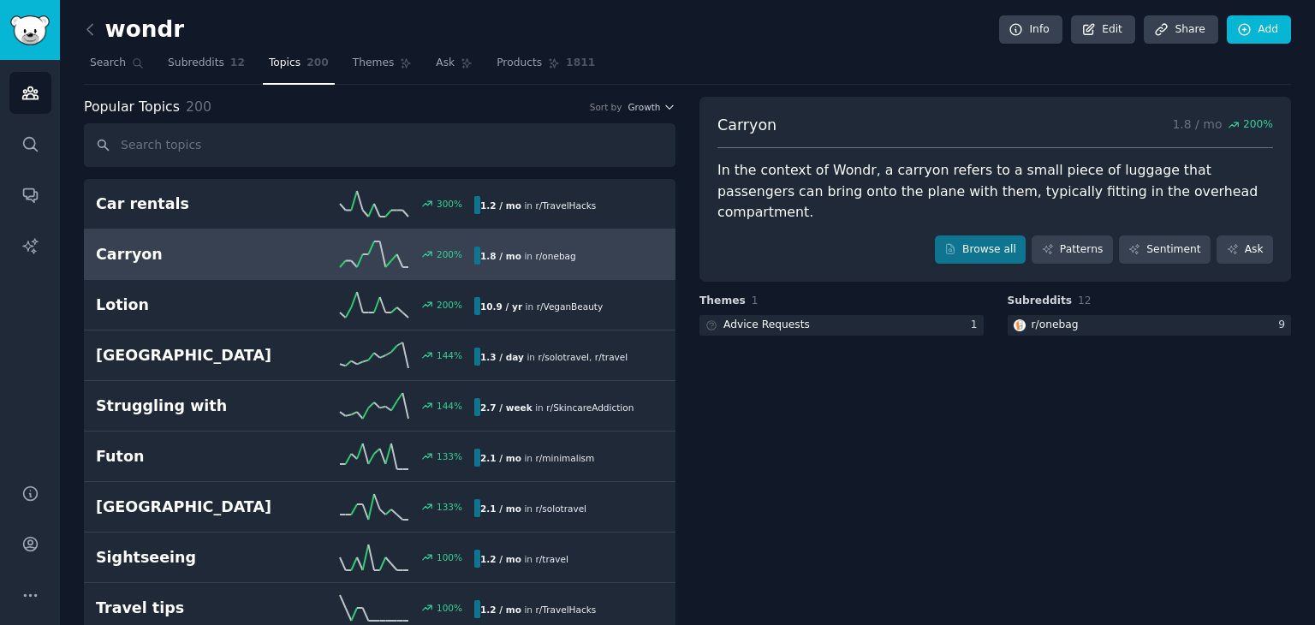
click at [159, 28] on h2 "wondr" at bounding box center [134, 29] width 100 height 27
click at [86, 32] on icon at bounding box center [90, 30] width 18 height 18
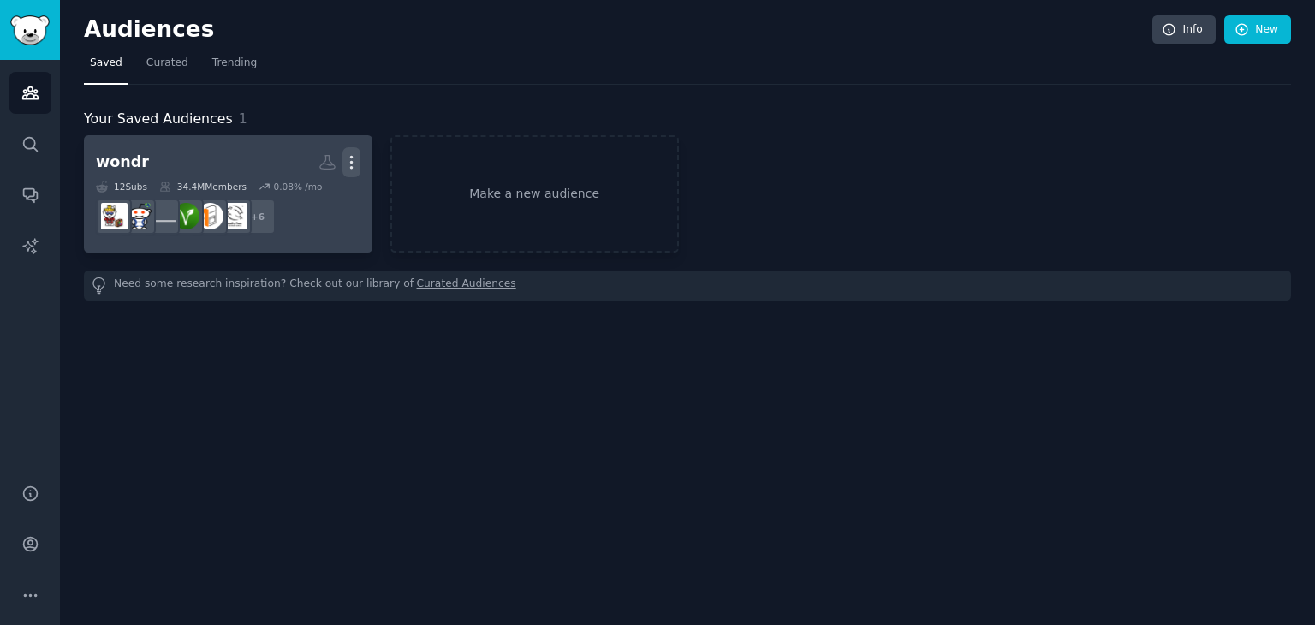
click at [350, 158] on icon "button" at bounding box center [352, 162] width 18 height 18
click at [171, 155] on h2 "wondr Custom Audience More View Delete" at bounding box center [228, 162] width 265 height 30
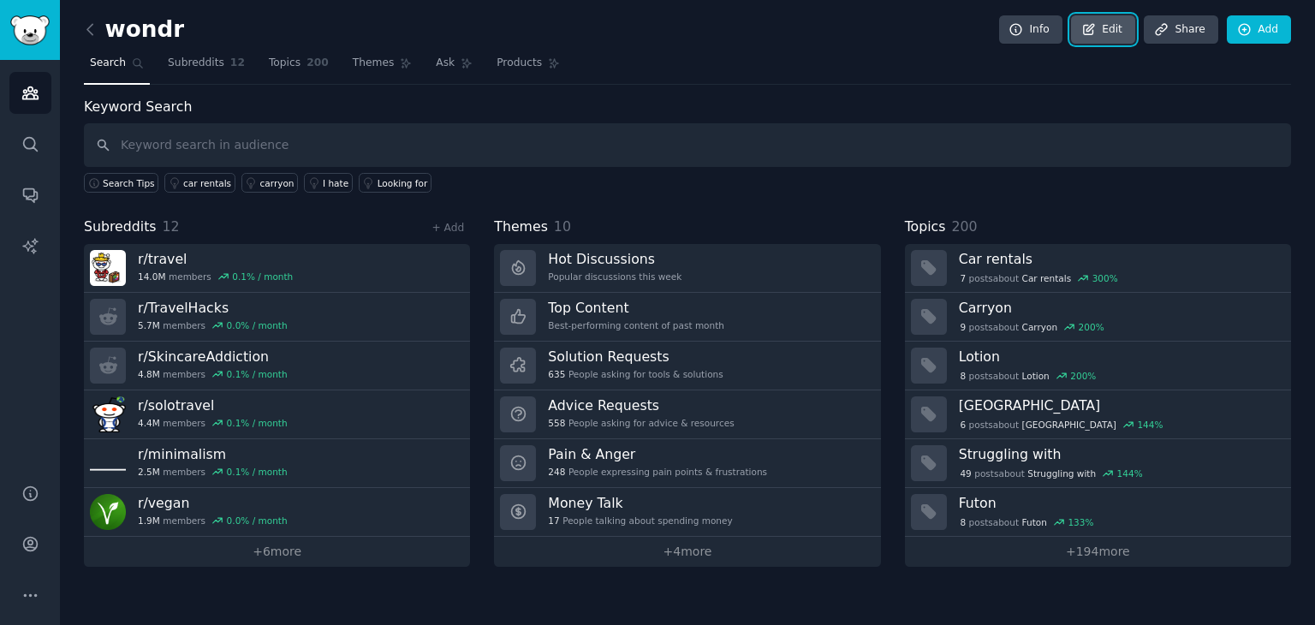
click at [1124, 26] on link "Edit" at bounding box center [1103, 29] width 64 height 29
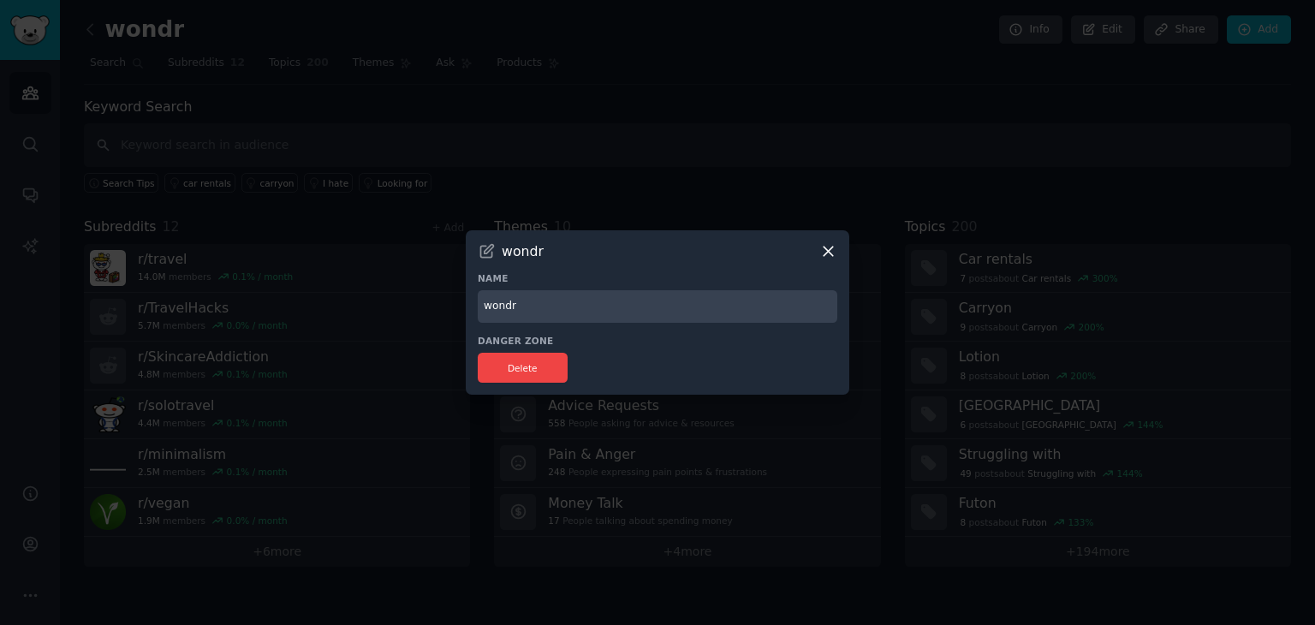
click at [660, 300] on input "wondr" at bounding box center [658, 306] width 360 height 33
type input "wondr audience"
click at [773, 199] on div at bounding box center [657, 312] width 1315 height 625
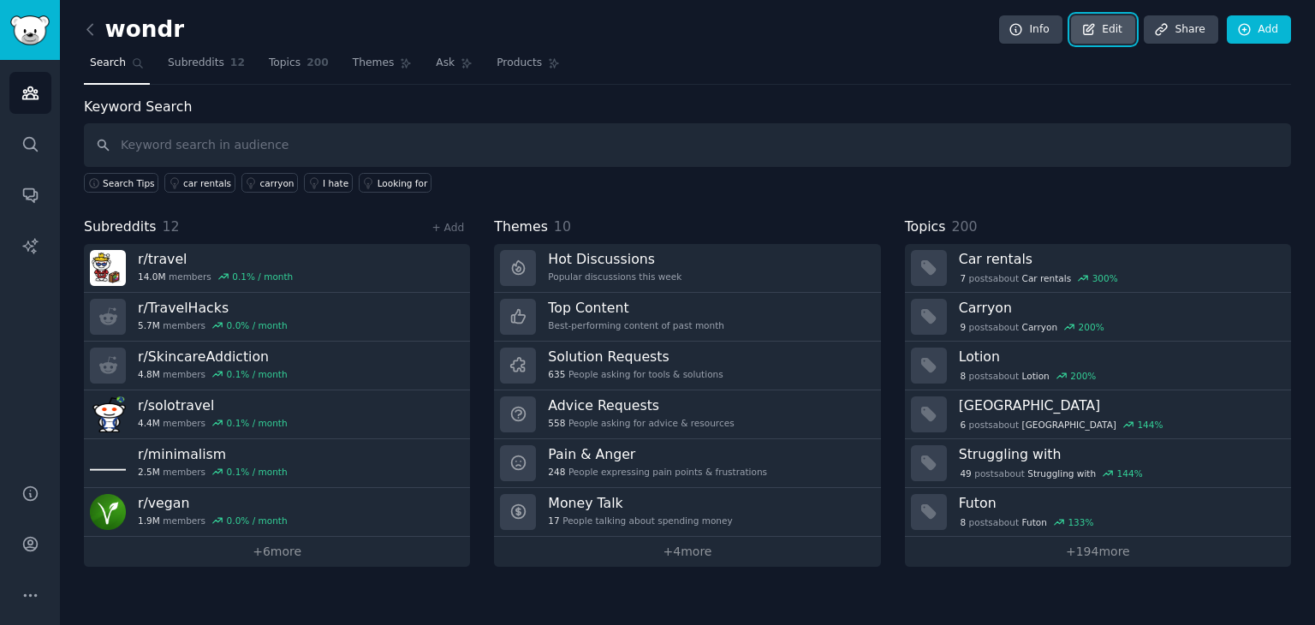
click at [1117, 27] on link "Edit" at bounding box center [1103, 29] width 64 height 29
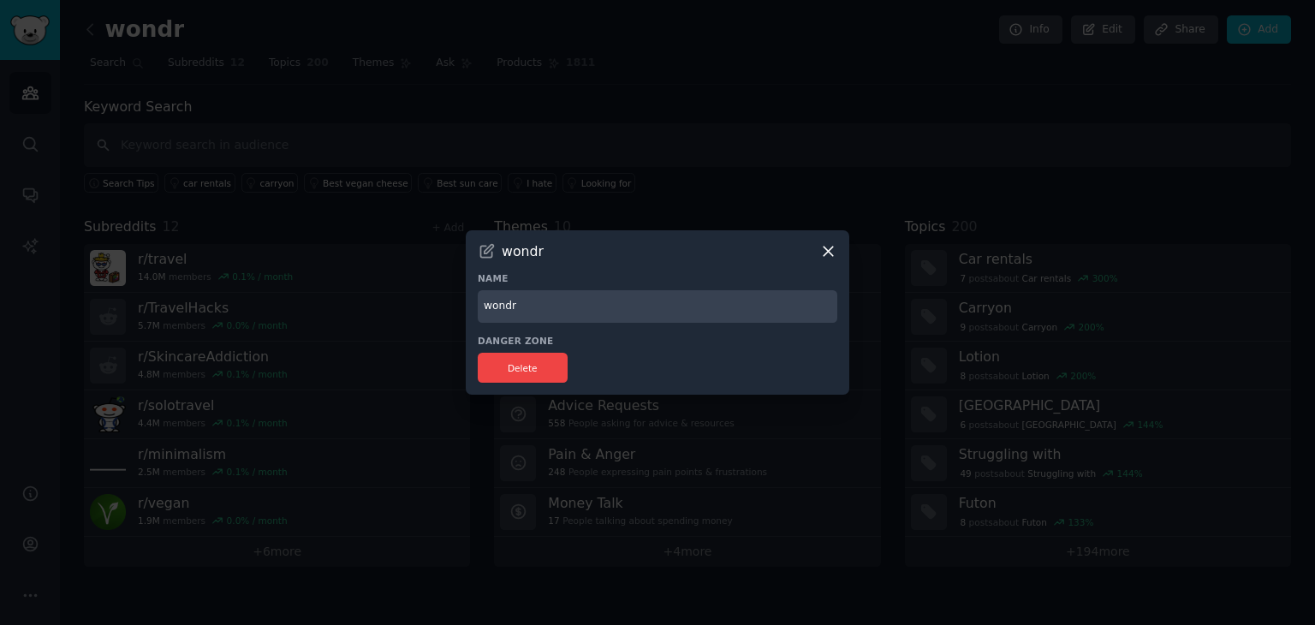
click at [543, 309] on input "wondr" at bounding box center [658, 306] width 360 height 33
type input "wondr audience"
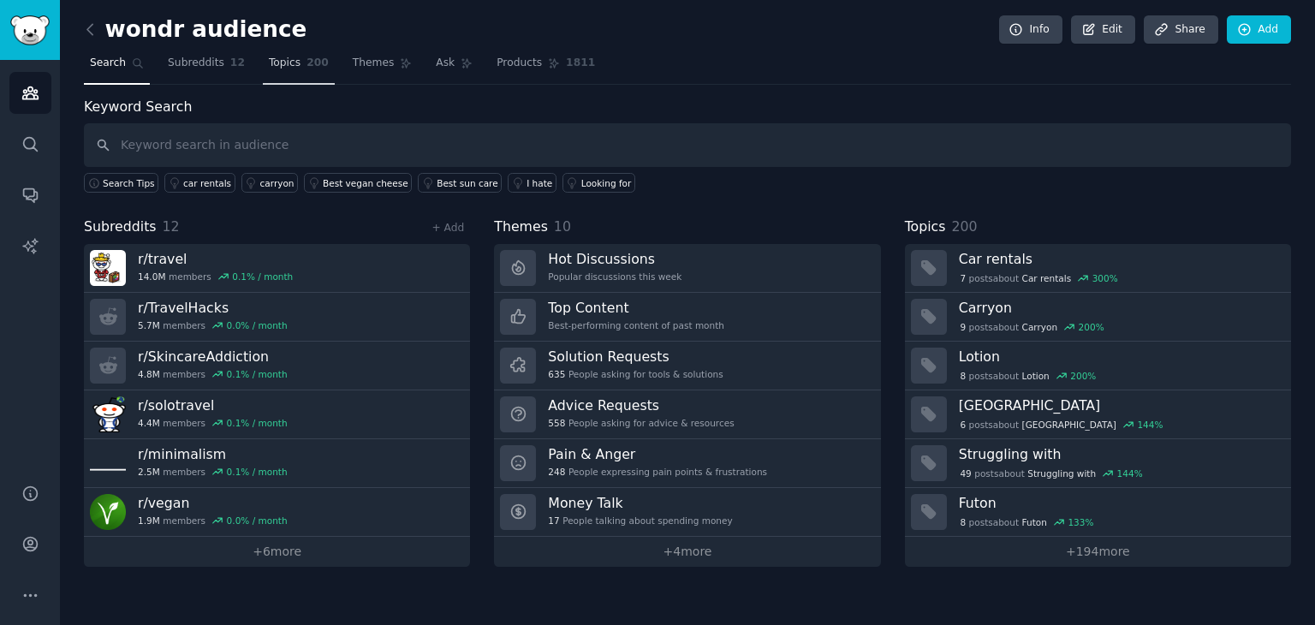
click at [288, 68] on link "Topics 200" at bounding box center [299, 67] width 72 height 35
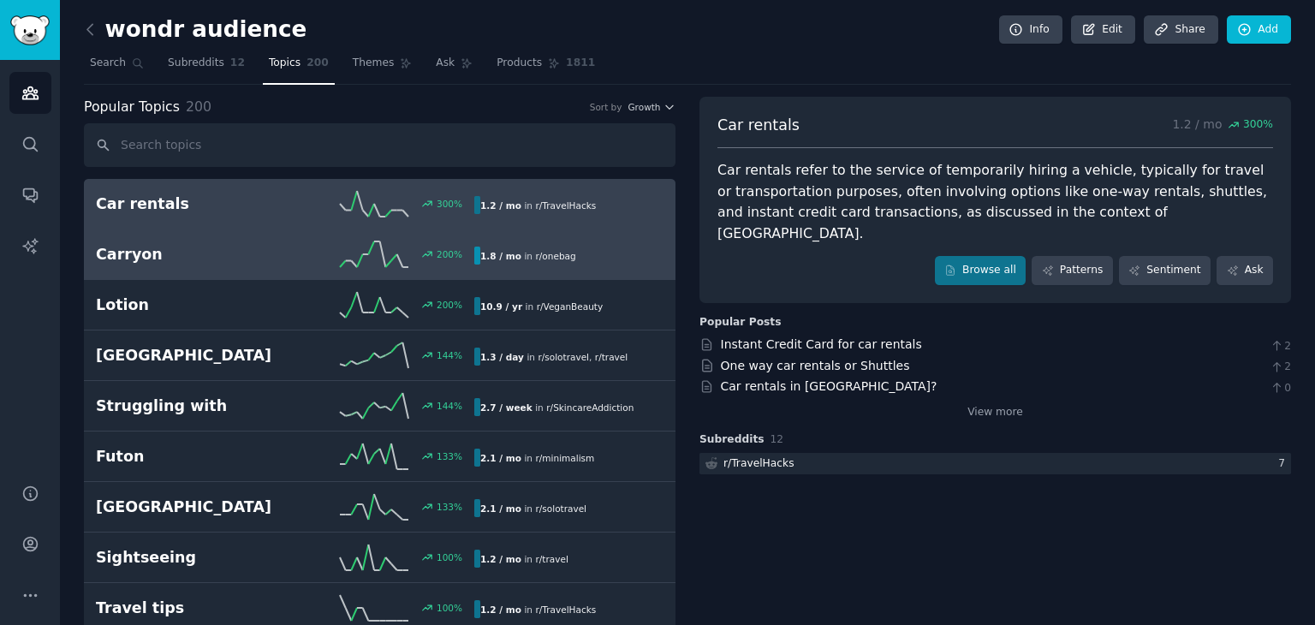
click at [247, 244] on h2 "Carryon" at bounding box center [190, 254] width 189 height 21
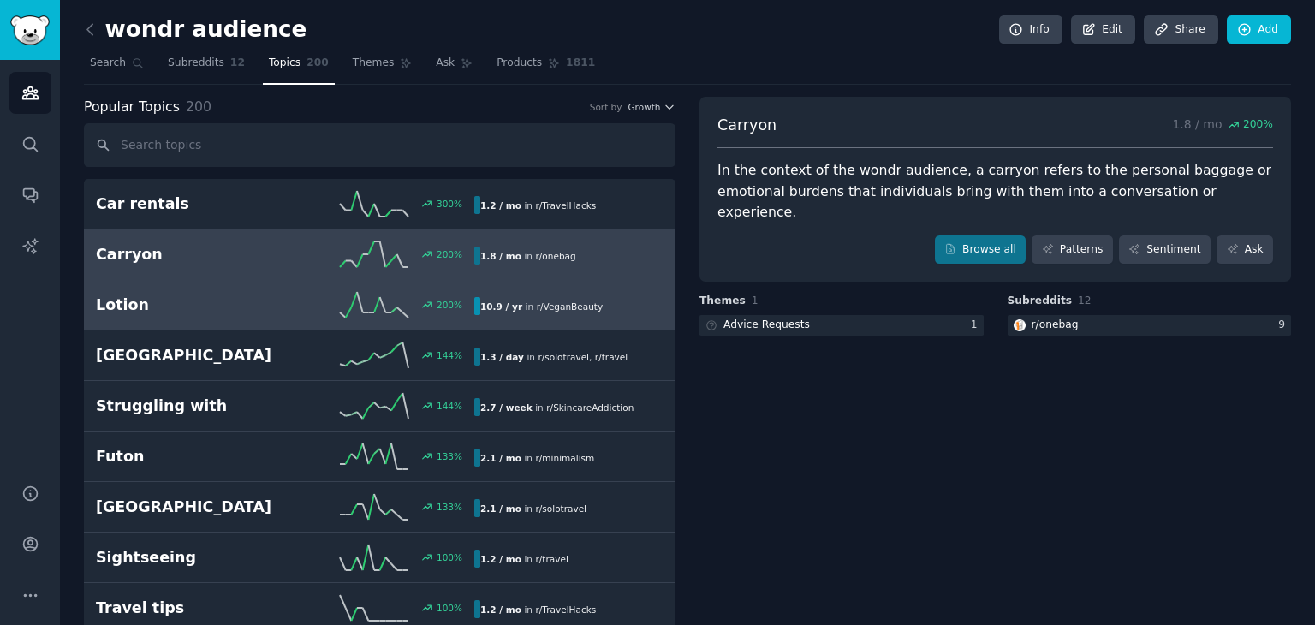
click at [581, 304] on span "r/ VeganBeauty" at bounding box center [570, 306] width 67 height 10
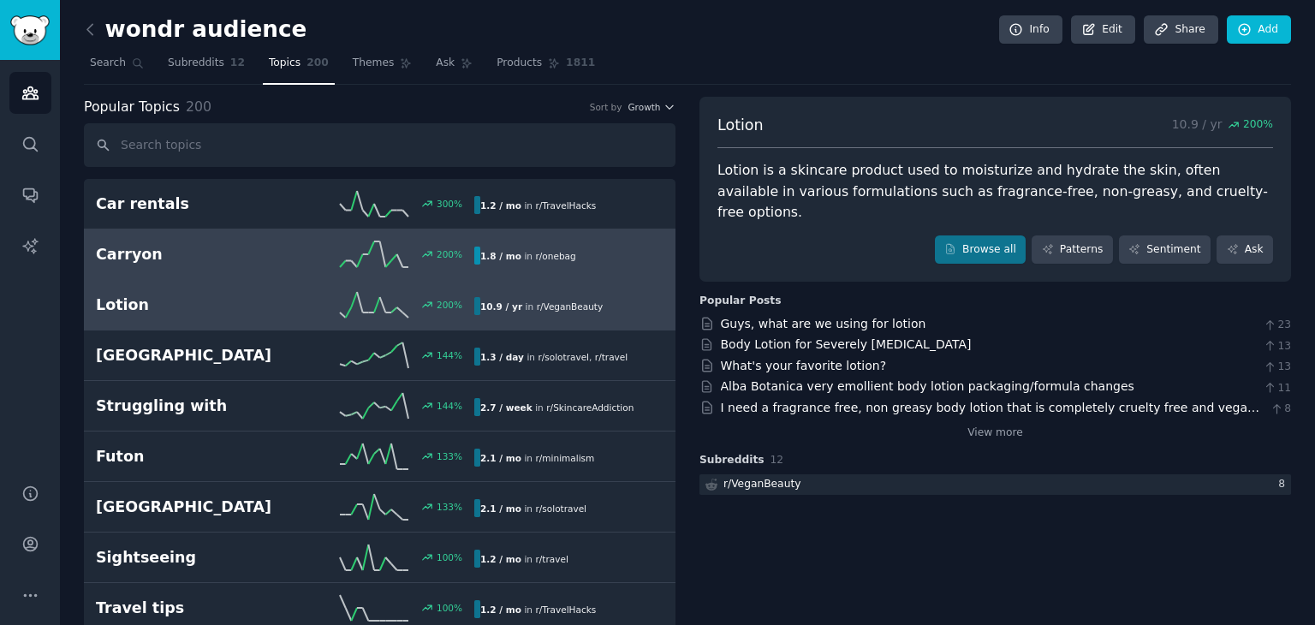
click at [562, 261] on div "1.8 / mo in r/ onebag" at bounding box center [528, 256] width 108 height 18
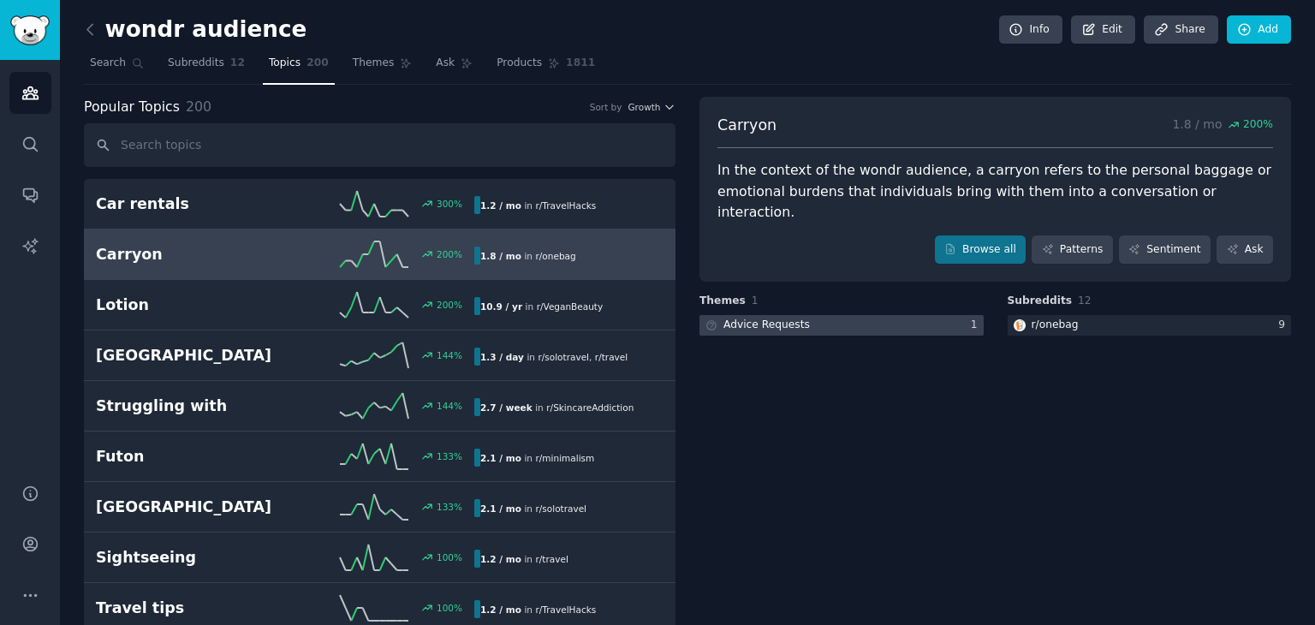
click at [819, 315] on div at bounding box center [842, 325] width 284 height 21
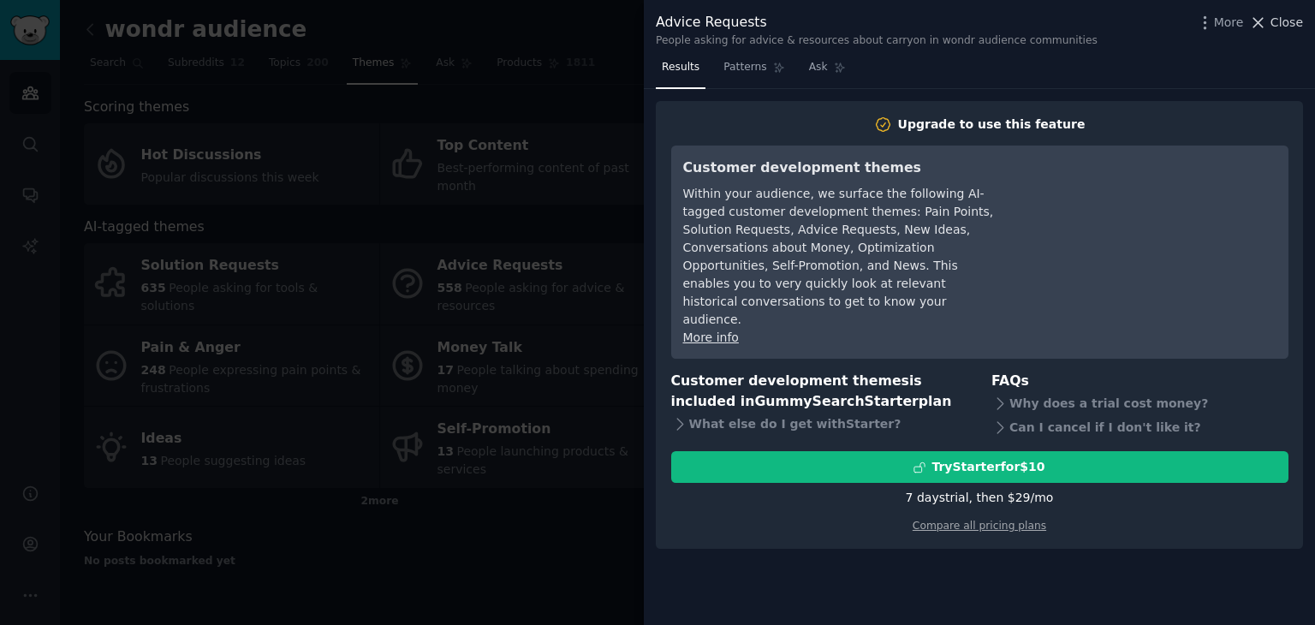
click at [1289, 29] on span "Close" at bounding box center [1287, 23] width 33 height 18
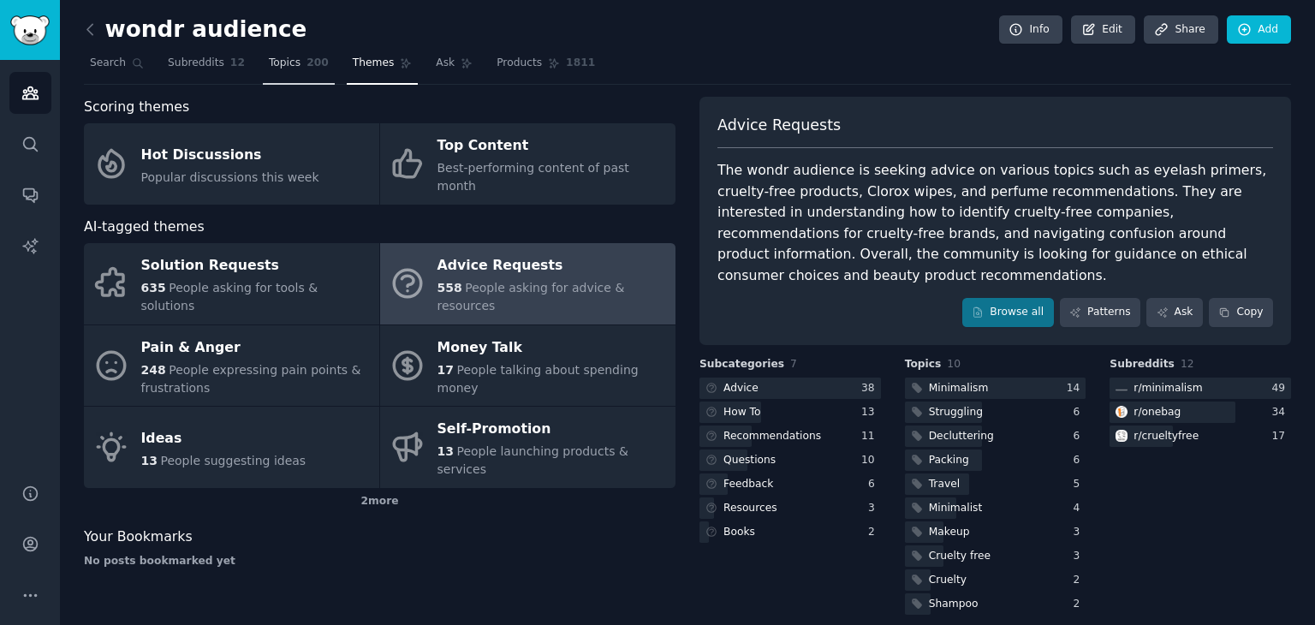
click at [280, 65] on span "Topics" at bounding box center [285, 63] width 32 height 15
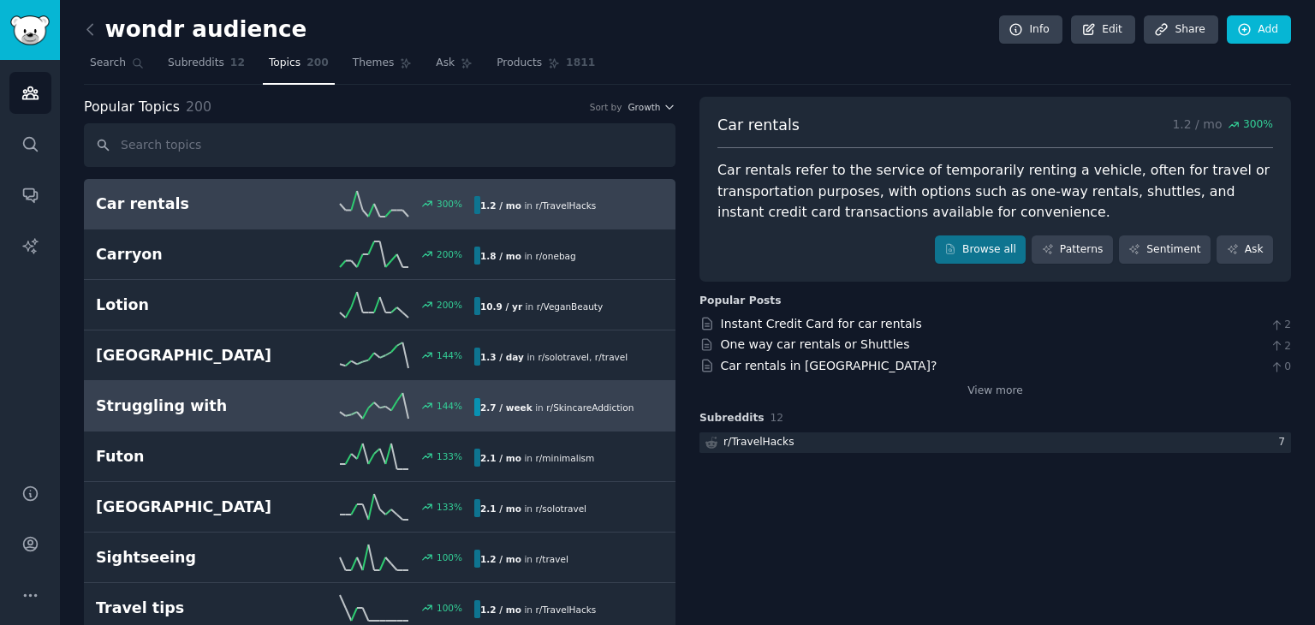
click at [213, 412] on h2 "Struggling with" at bounding box center [190, 406] width 189 height 21
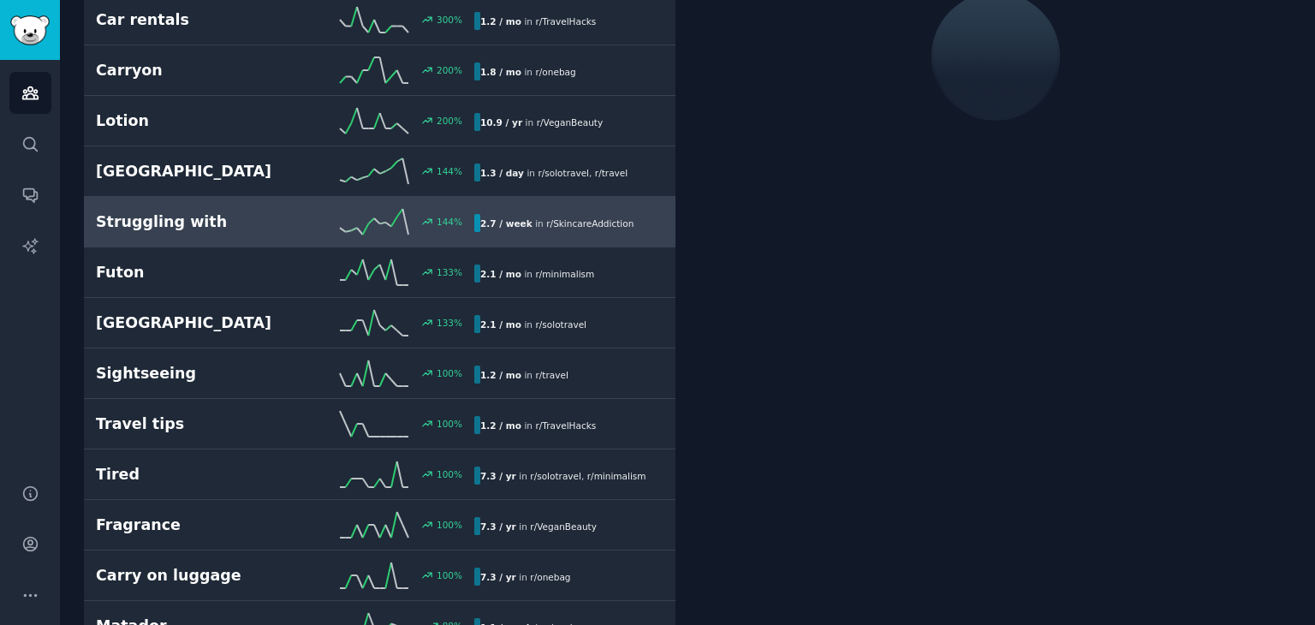
scroll to position [185, 0]
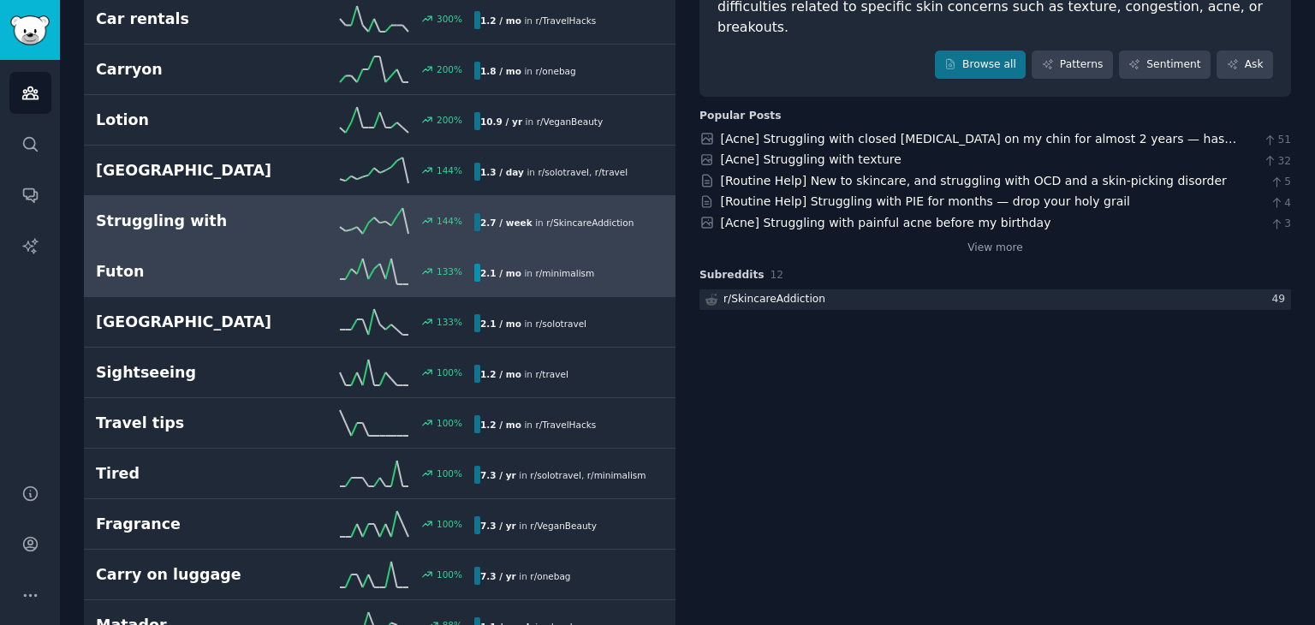
click at [212, 283] on link "Futon 133 % 2.1 / mo in r/ minimalism" at bounding box center [380, 272] width 592 height 51
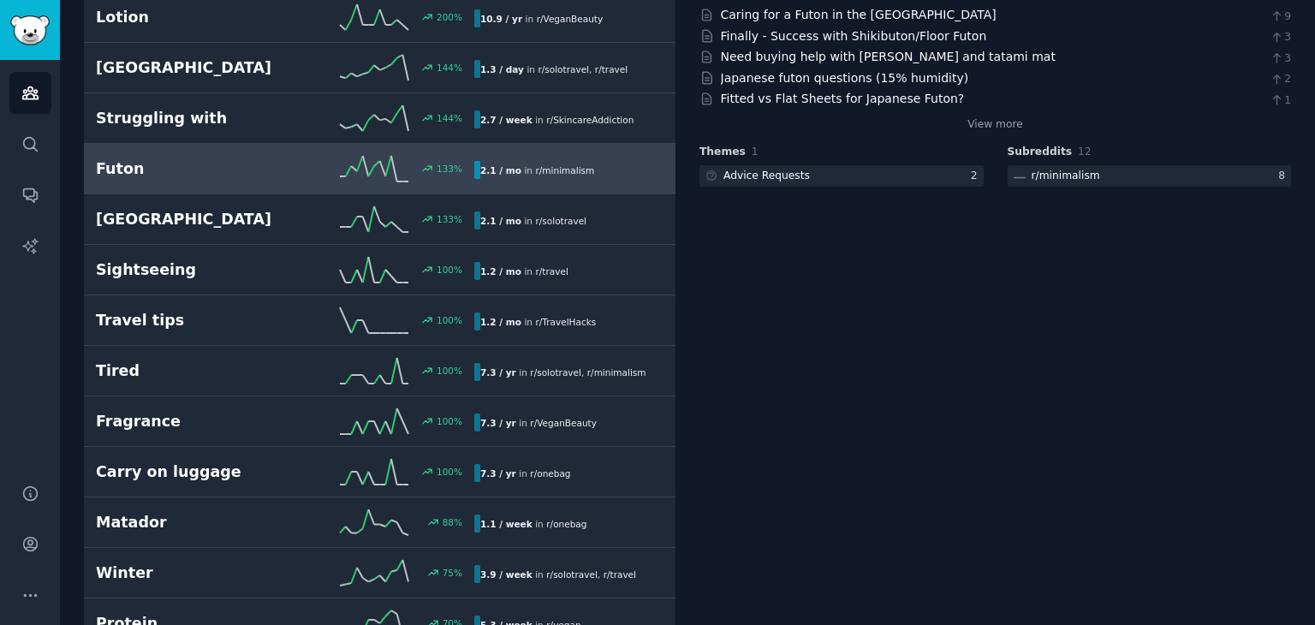
scroll to position [314, 0]
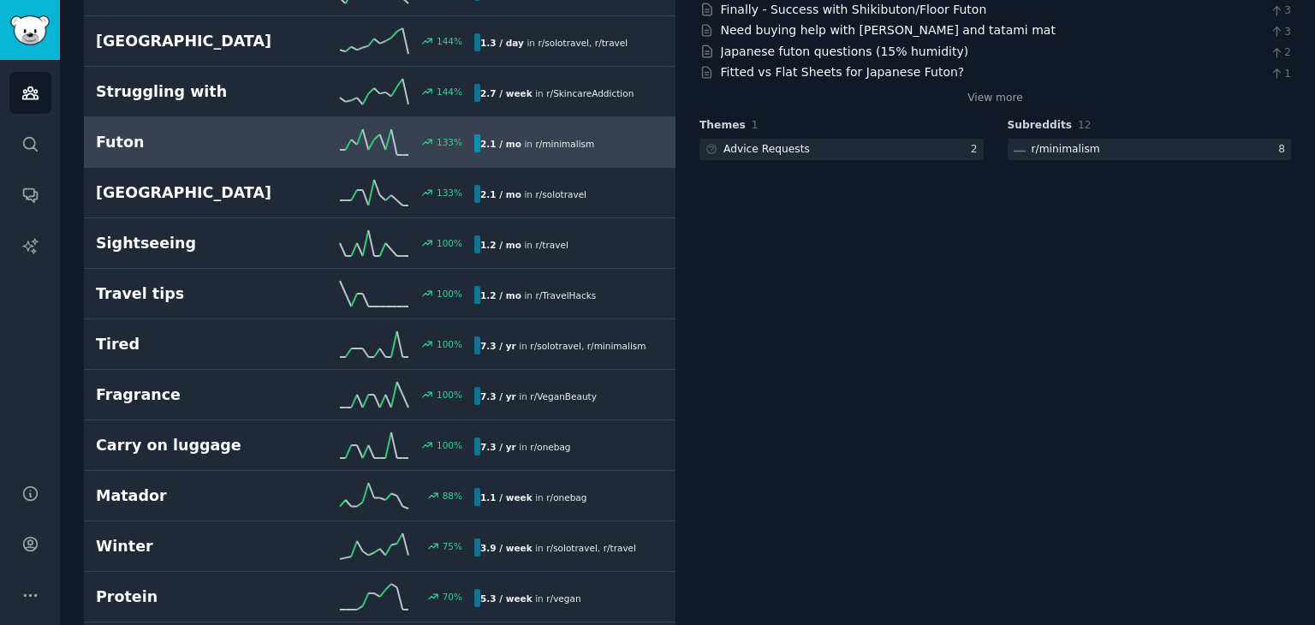
click at [212, 283] on h2 "Travel tips" at bounding box center [190, 293] width 189 height 21
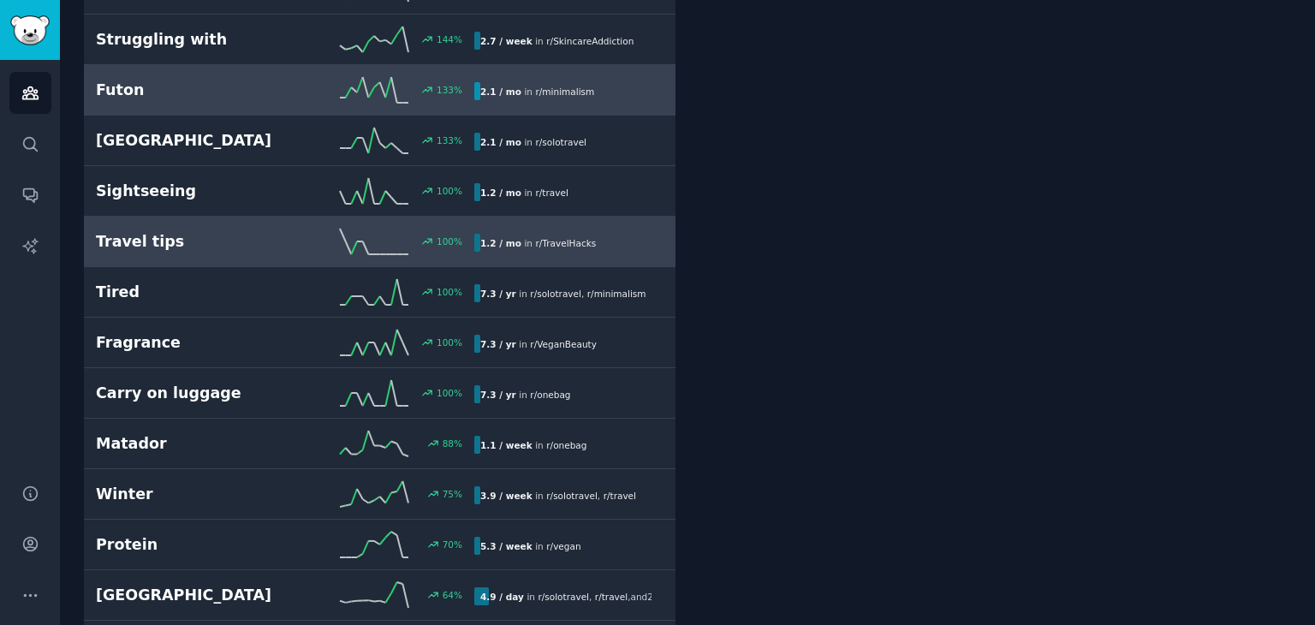
scroll to position [369, 0]
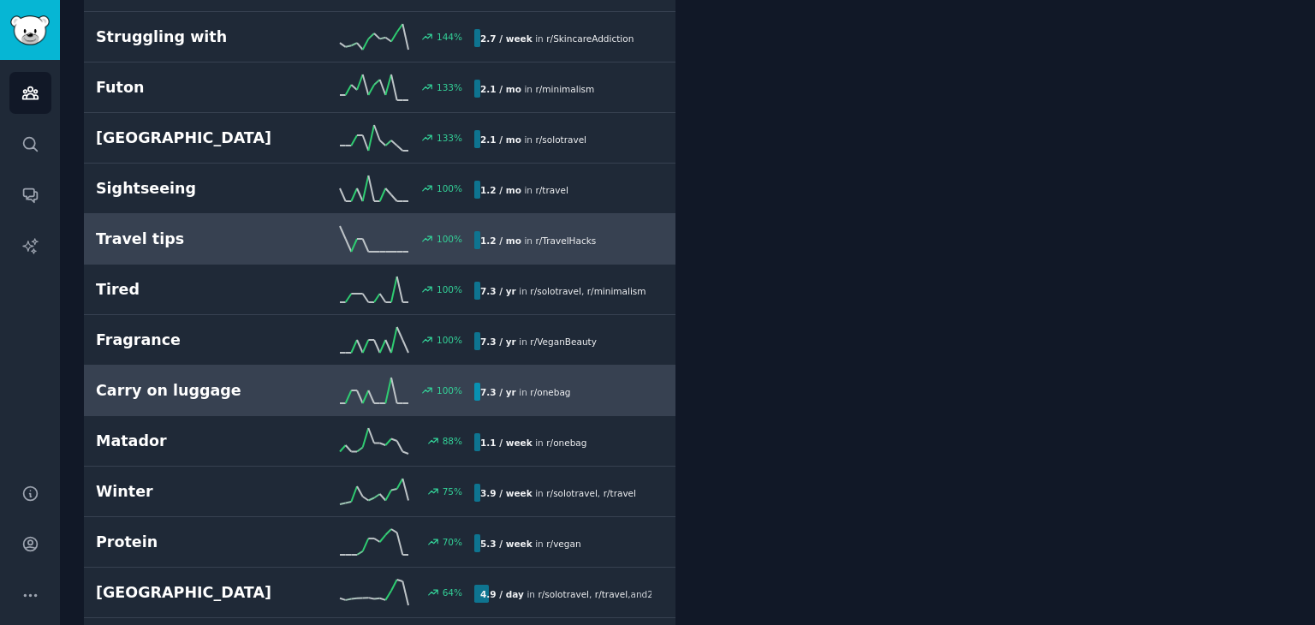
click at [251, 368] on link "Carry on luggage 100 % 7.3 / yr in r/ onebag" at bounding box center [380, 391] width 592 height 51
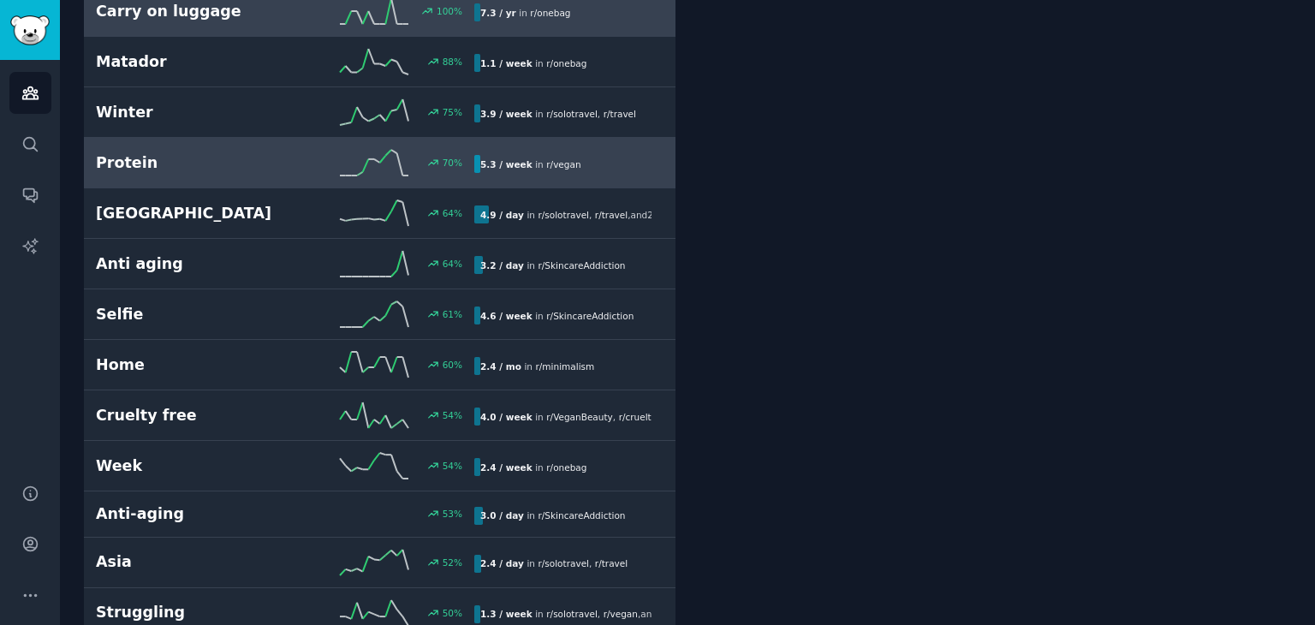
scroll to position [749, 0]
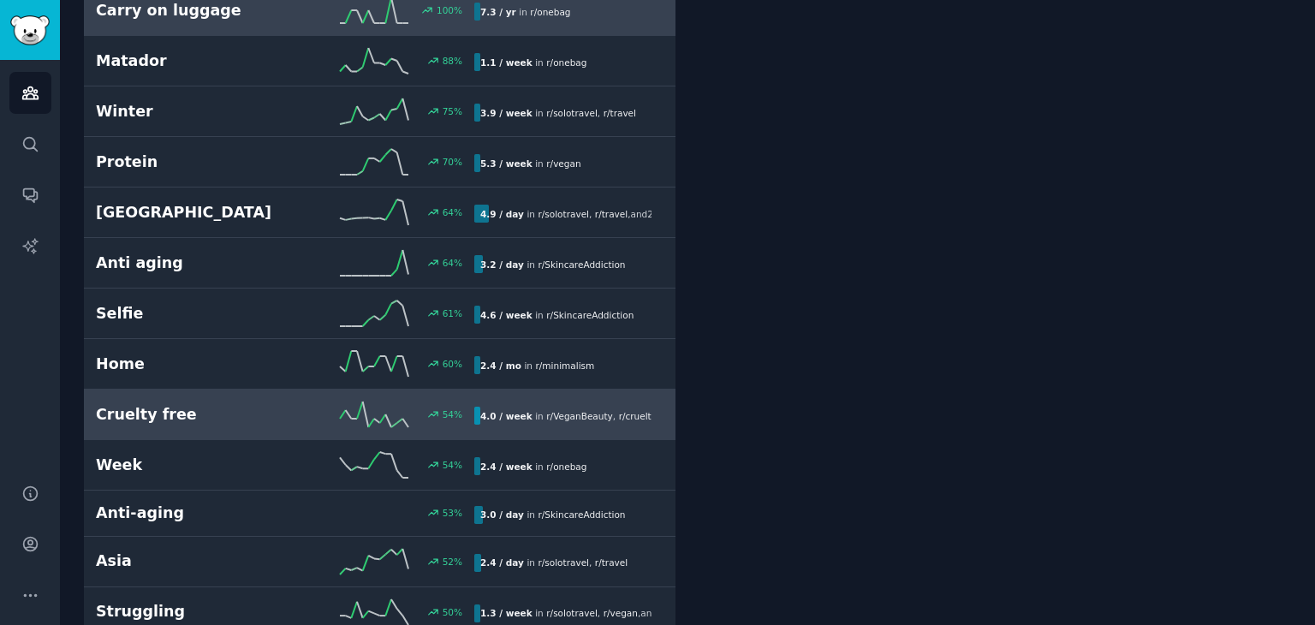
click at [286, 402] on div "54 %" at bounding box center [379, 415] width 189 height 26
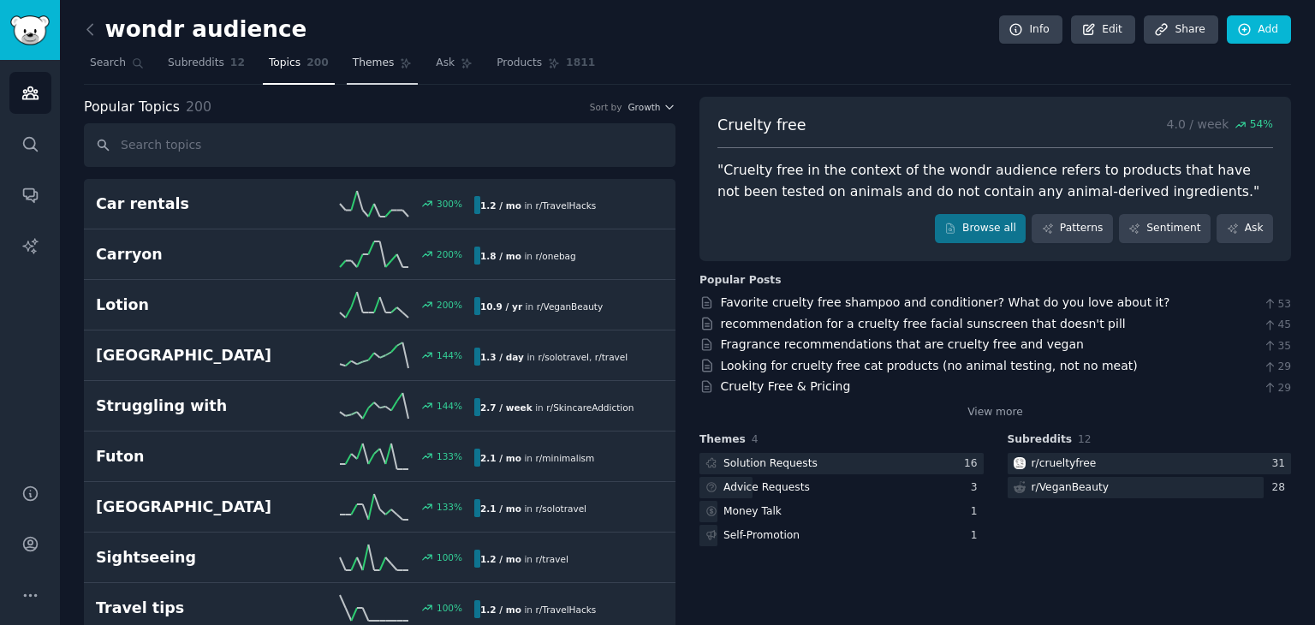
click at [363, 57] on span "Themes" at bounding box center [374, 63] width 42 height 15
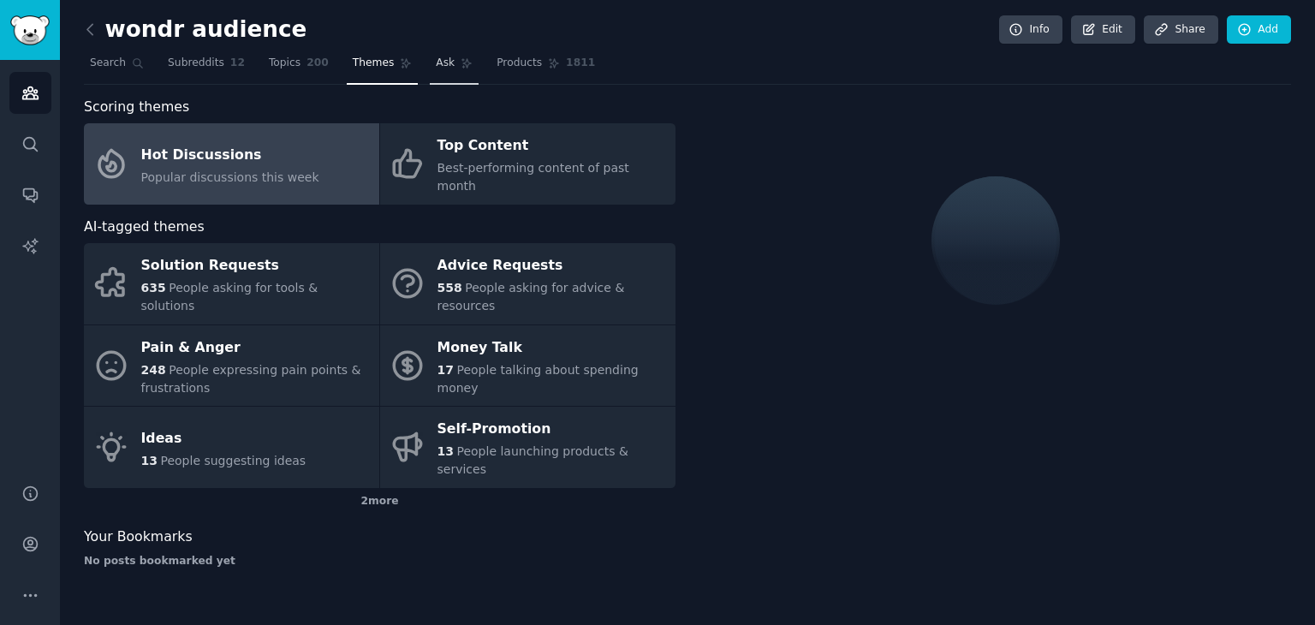
click at [436, 61] on span "Ask" at bounding box center [445, 63] width 19 height 15
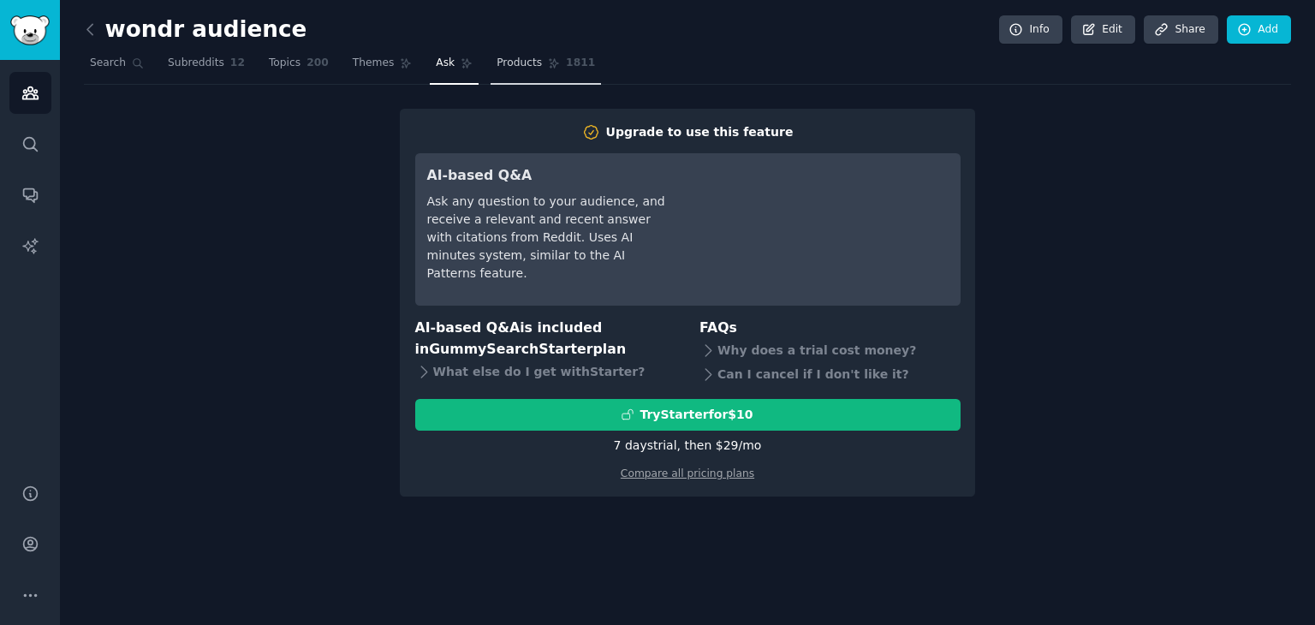
click at [491, 71] on link "Products 1811" at bounding box center [546, 67] width 110 height 35
click at [347, 73] on link "Themes" at bounding box center [383, 67] width 72 height 35
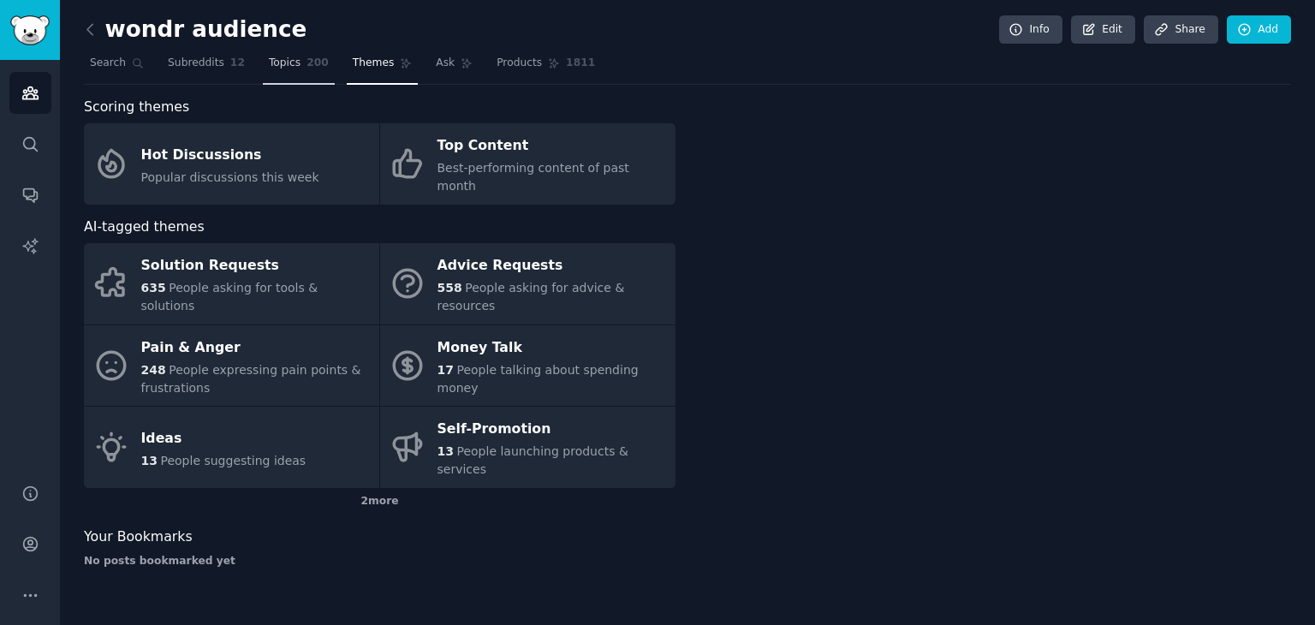
click at [286, 76] on link "Topics 200" at bounding box center [299, 67] width 72 height 35
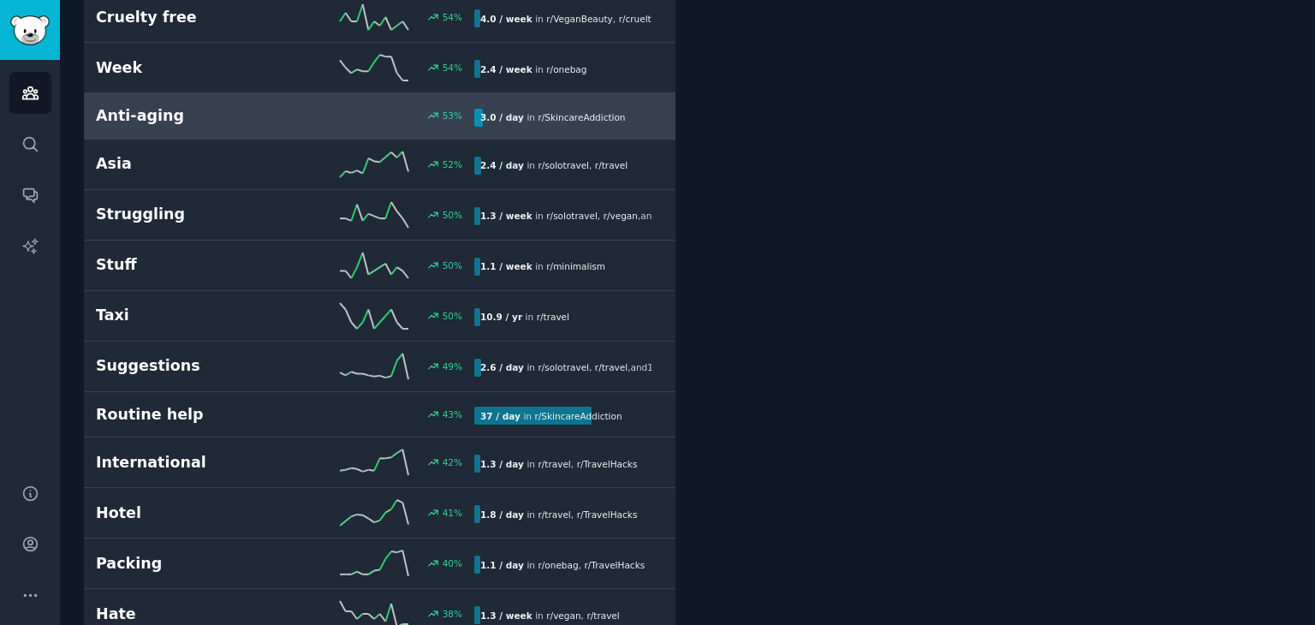
scroll to position [1151, 0]
